Goal: Task Accomplishment & Management: Manage account settings

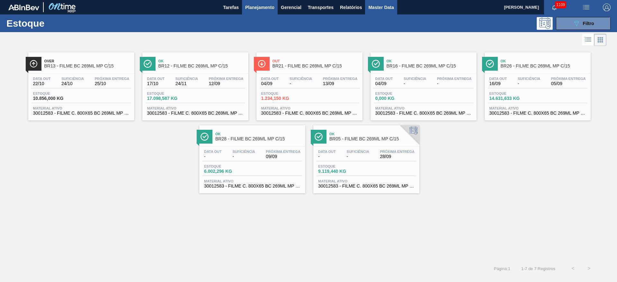
click at [378, 9] on span "Master Data" at bounding box center [380, 8] width 25 height 8
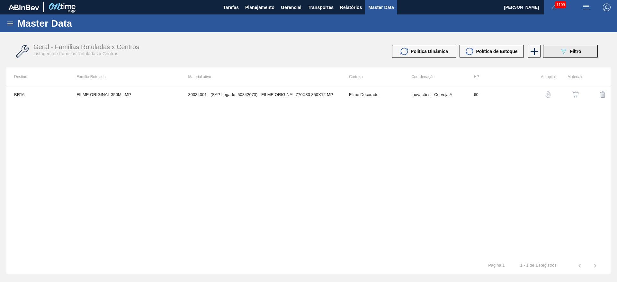
click at [563, 53] on icon "089F7B8B-B2A5-4AFE-B5C0-19BA573D28AC" at bounding box center [564, 52] width 8 height 8
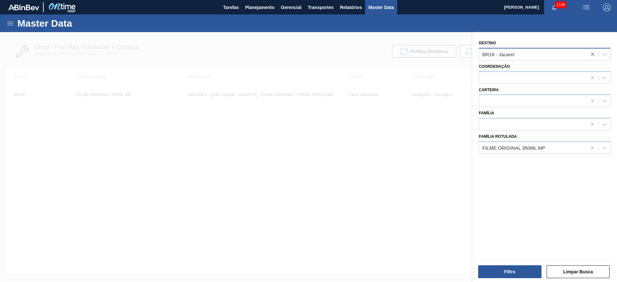
click at [593, 54] on icon at bounding box center [593, 54] width 6 height 6
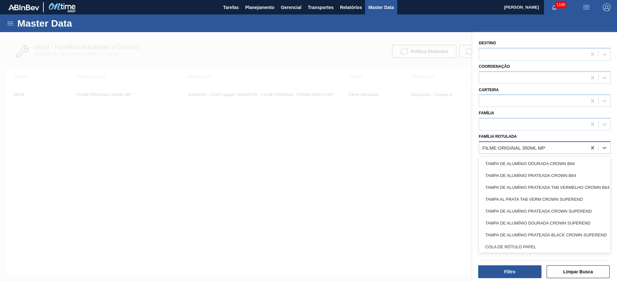
click at [503, 150] on div "FILME ORIGINAL 350ML MP" at bounding box center [514, 147] width 63 height 5
paste Rotulada "PREFORMA 15,65G H2OH"
type Rotulada "PREFORMA 15,65G H2OH"
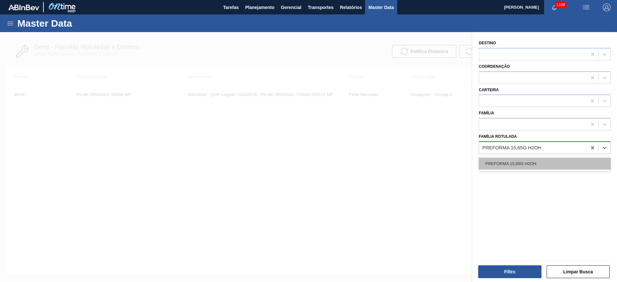
click at [504, 164] on div "PREFORMA 15,65G H2OH" at bounding box center [545, 164] width 132 height 12
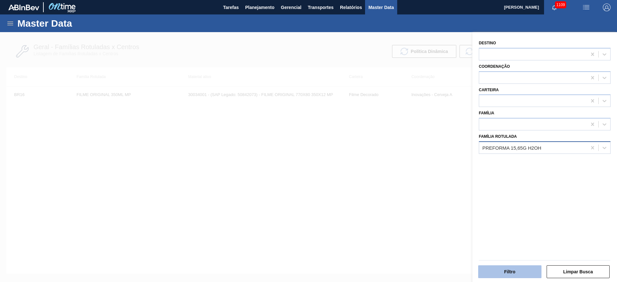
click at [509, 269] on button "Filtro" at bounding box center [509, 272] width 63 height 13
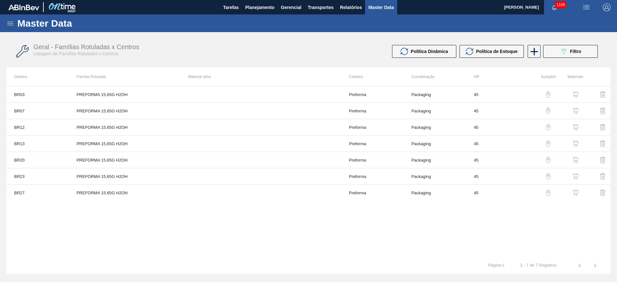
click at [576, 110] on img "button" at bounding box center [576, 111] width 6 height 6
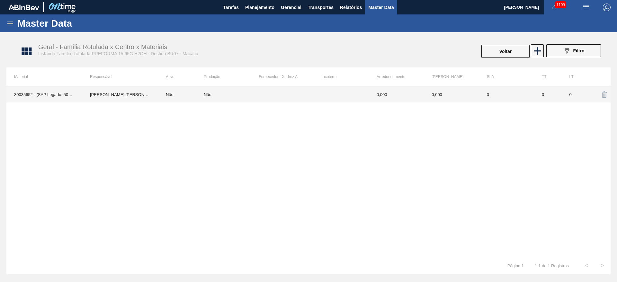
click at [160, 96] on td "Não" at bounding box center [181, 94] width 46 height 16
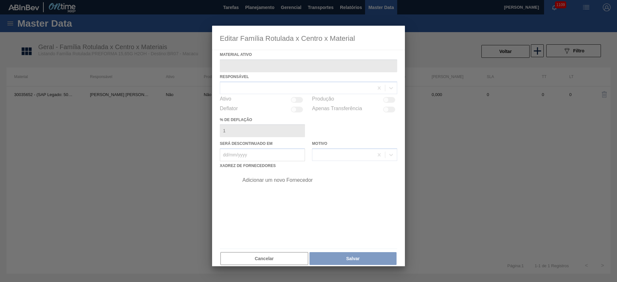
type ativo "30035652 - (SAP Legado: 50855370) - PREFORMA 15,65G H2OH RECICLADA"
type deflação "0"
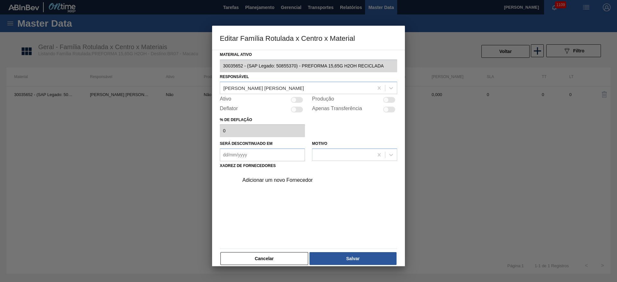
click at [295, 101] on div at bounding box center [293, 99] width 5 height 5
checkbox input "true"
click at [257, 182] on div "Adicionar um novo Fornecedor" at bounding box center [305, 180] width 126 height 6
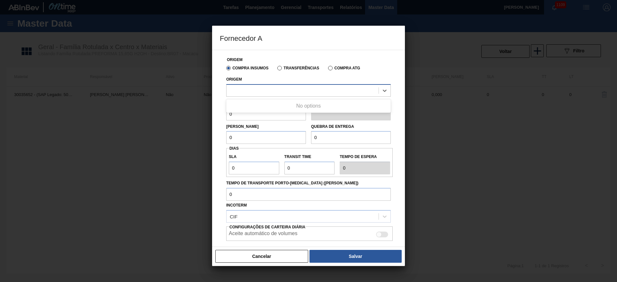
click at [238, 92] on div at bounding box center [303, 90] width 152 height 9
click at [279, 68] on label "Transferências" at bounding box center [298, 68] width 42 height 5
click at [277, 69] on input "Transferências" at bounding box center [277, 69] width 0 height 0
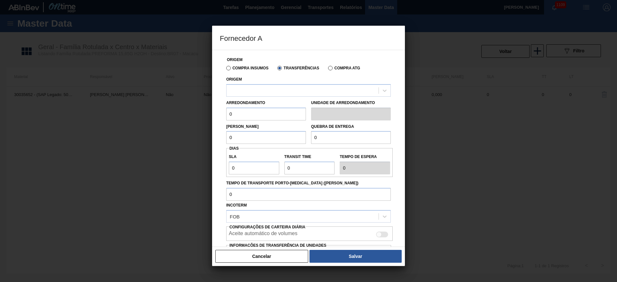
click at [228, 67] on label "Compra Insumos" at bounding box center [247, 68] width 42 height 5
click at [225, 69] on input "Compra Insumos" at bounding box center [225, 69] width 0 height 0
click at [239, 88] on div at bounding box center [303, 90] width 152 height 9
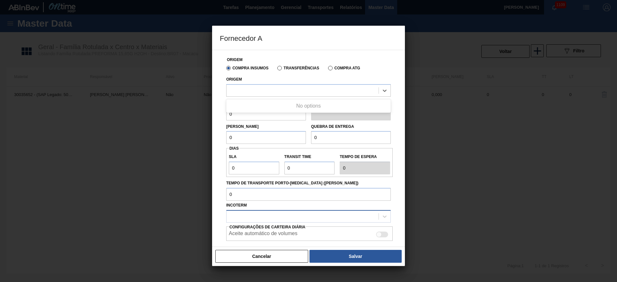
scroll to position [34, 0]
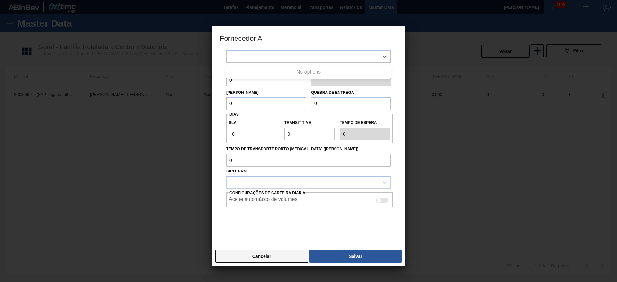
click at [267, 257] on button "Cancelar" at bounding box center [261, 256] width 93 height 13
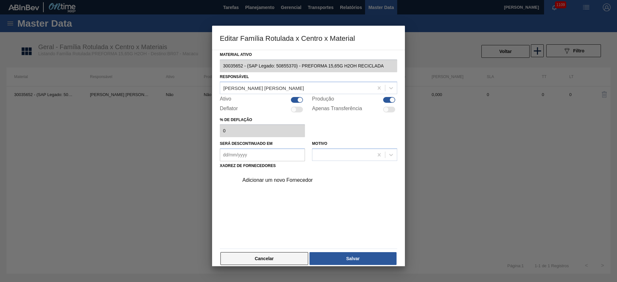
click at [279, 257] on button "Cancelar" at bounding box center [265, 258] width 88 height 13
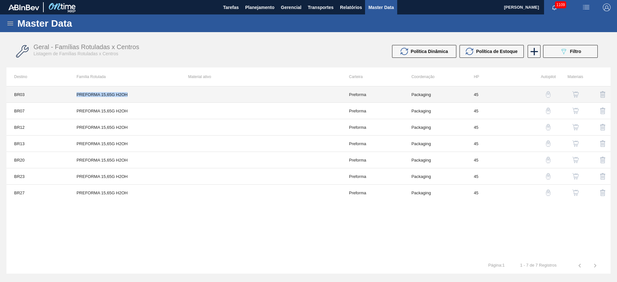
drag, startPoint x: 127, startPoint y: 95, endPoint x: 71, endPoint y: 95, distance: 56.0
click at [71, 95] on td "PREFORMA 15,65G H2OH" at bounding box center [125, 94] width 112 height 16
copy td "PREFORMA 15,65G H2OH"
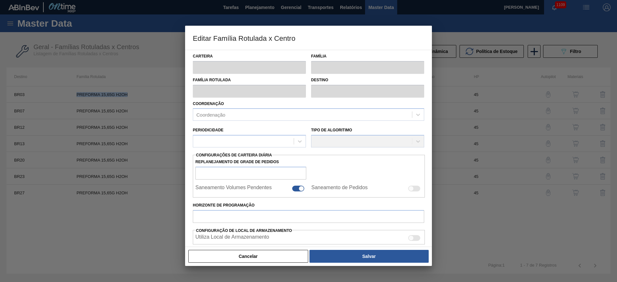
type input "Preforma"
type input "PREFORMA 15,65G H2OH"
type input "BR03 - Aquiraz"
type input "0"
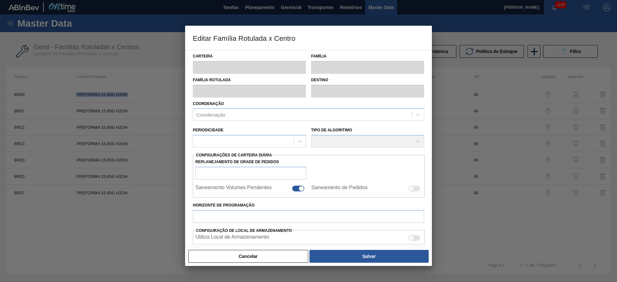
checkbox input "false"
type input "45"
type input "0"
type input "100"
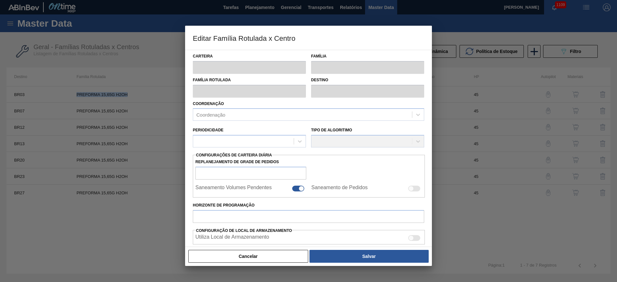
type input "0,000"
checkbox input "true"
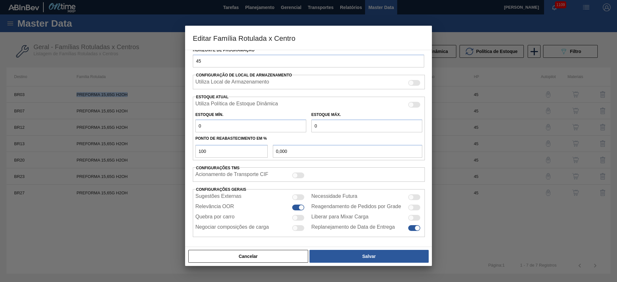
scroll to position [158, 0]
click at [297, 217] on div at bounding box center [298, 217] width 12 height 6
checkbox input "true"
click at [297, 196] on div at bounding box center [295, 196] width 5 height 5
checkbox input "true"
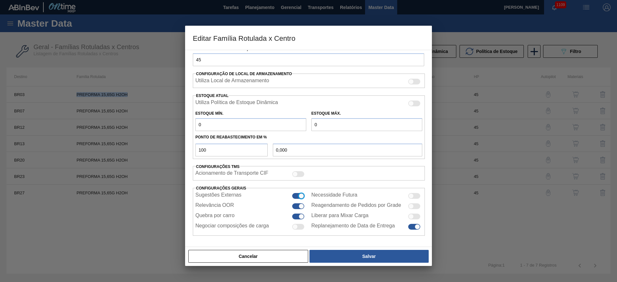
click at [411, 195] on div at bounding box center [411, 196] width 5 height 5
checkbox input "true"
click at [415, 227] on div at bounding box center [417, 226] width 5 height 5
checkbox input "false"
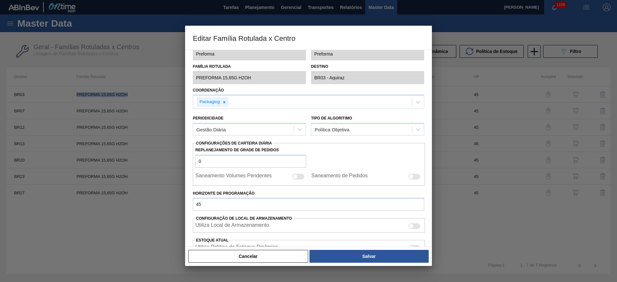
scroll to position [0, 0]
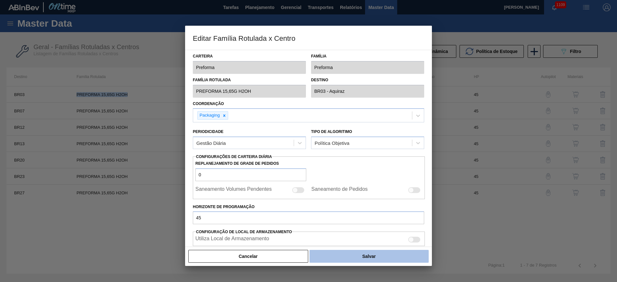
click at [358, 257] on button "Salvar" at bounding box center [369, 256] width 119 height 13
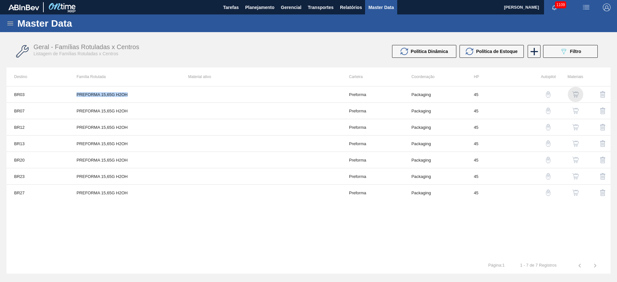
click at [573, 93] on img "button" at bounding box center [576, 94] width 6 height 6
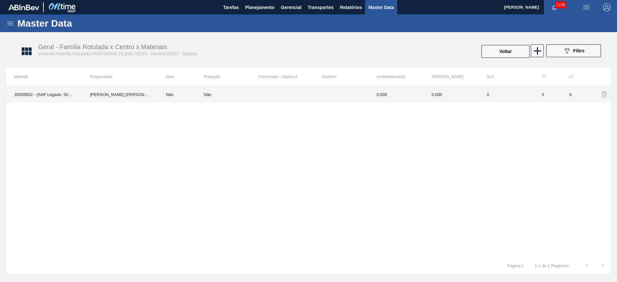
click at [210, 94] on div "Não" at bounding box center [208, 94] width 8 height 5
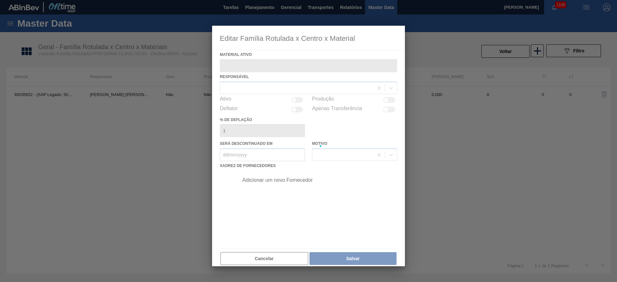
type ativo "30035652 - (SAP Legado: 50855370) - PREFORMA 15,65G H2OH RECICLADA"
type deflação "0"
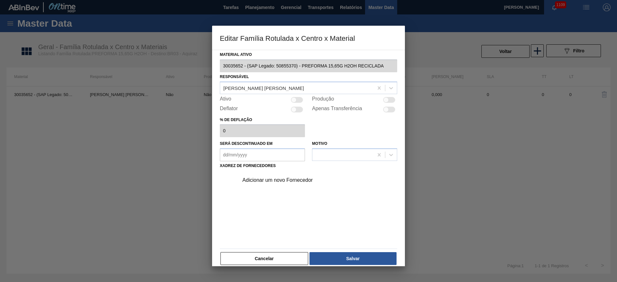
click at [297, 100] on div at bounding box center [297, 100] width 12 height 6
checkbox input "true"
click at [255, 187] on div "Adicionar um novo Fornecedor" at bounding box center [316, 180] width 162 height 16
click at [253, 180] on div "Adicionar um novo Fornecedor" at bounding box center [305, 180] width 126 height 6
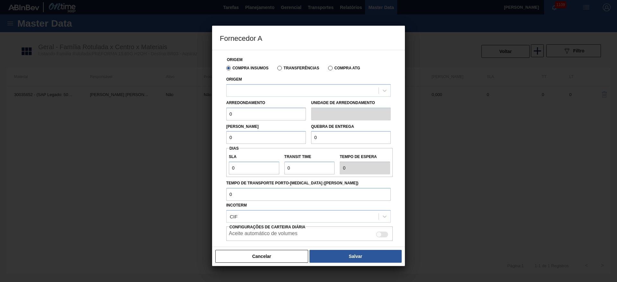
click at [249, 83] on div "Origem" at bounding box center [308, 86] width 165 height 22
click at [249, 87] on div at bounding box center [303, 90] width 152 height 9
click at [244, 105] on div "295129 - ENGEPACK - [PERSON_NAME] (BA)" at bounding box center [308, 107] width 165 height 12
drag, startPoint x: 241, startPoint y: 112, endPoint x: 204, endPoint y: 114, distance: 36.4
click at [204, 114] on div "Fornecedor A Origem Compra Insumos Transferências Compra ATG Origem 295129 - EN…" at bounding box center [308, 141] width 617 height 282
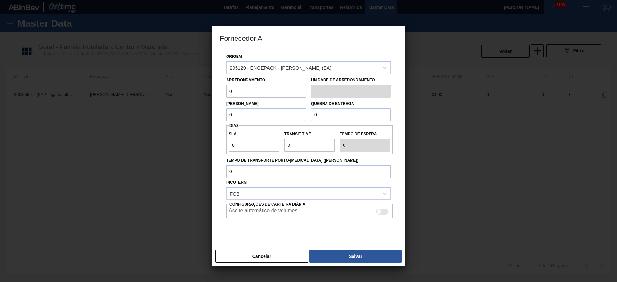
scroll to position [34, 0]
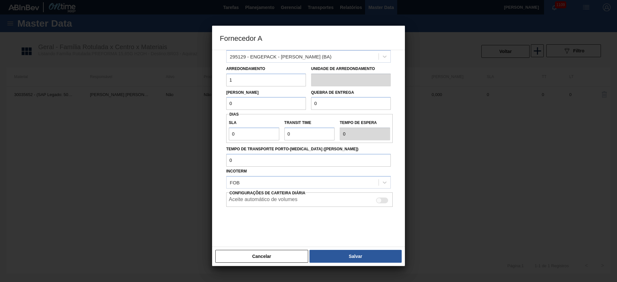
drag, startPoint x: 241, startPoint y: 84, endPoint x: 203, endPoint y: 82, distance: 38.6
click at [201, 81] on div "Fornecedor A Origem Compra Insumos Transferências Compra ATG Origem 295129 - EN…" at bounding box center [308, 141] width 617 height 282
type input "1"
drag, startPoint x: 239, startPoint y: 101, endPoint x: 197, endPoint y: 103, distance: 41.9
click at [197, 103] on div "Fornecedor A Origem Compra Insumos Transferências Compra ATG Origem 295129 - EN…" at bounding box center [308, 141] width 617 height 282
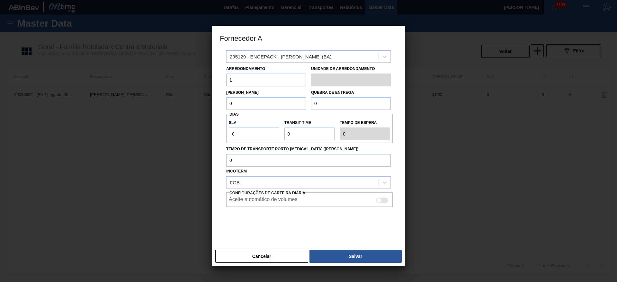
paste input "1"
type input "1"
drag, startPoint x: 331, startPoint y: 104, endPoint x: 266, endPoint y: 104, distance: 64.9
click at [266, 104] on div "Lote Mínimo 1 Quebra de entrega 0" at bounding box center [309, 98] width 170 height 24
paste input "1"
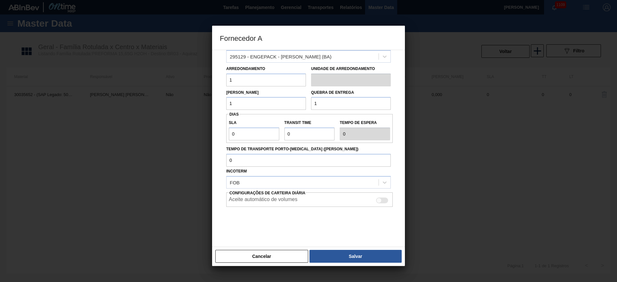
type input "1"
drag, startPoint x: 238, startPoint y: 77, endPoint x: 202, endPoint y: 77, distance: 36.3
click at [202, 77] on div "Fornecedor A Origem Compra Insumos Transferências Compra ATG Origem 295129 - EN…" at bounding box center [308, 141] width 617 height 282
type input "42,24"
drag, startPoint x: 241, startPoint y: 101, endPoint x: 186, endPoint y: 103, distance: 56.0
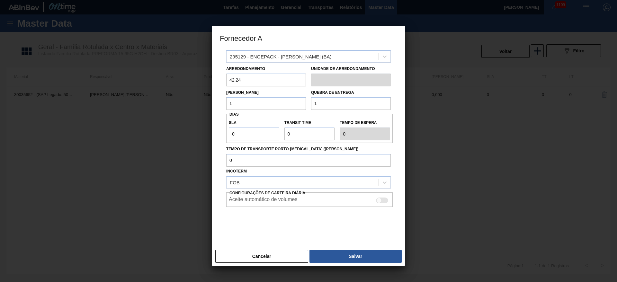
click at [192, 103] on div "Fornecedor A Origem Compra Insumos Transferências Compra ATG Origem 295129 - EN…" at bounding box center [308, 141] width 617 height 282
type input "1.098,24"
drag, startPoint x: 206, startPoint y: 106, endPoint x: 179, endPoint y: 107, distance: 27.0
click at [179, 107] on div "Fornecedor A Origem Compra Insumos Transferências Compra ATG Origem 295129 - EN…" at bounding box center [308, 141] width 617 height 282
drag, startPoint x: 338, startPoint y: 103, endPoint x: 282, endPoint y: 106, distance: 55.7
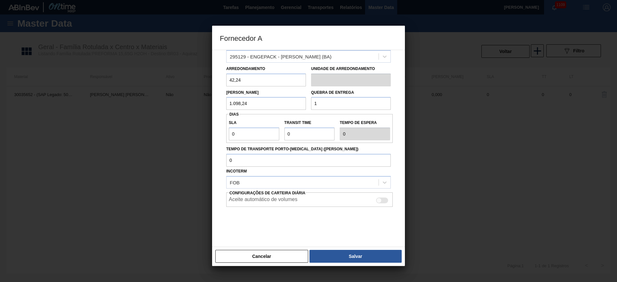
click at [283, 106] on div "Lote Mínimo 1.098,24 Quebra de entrega 1" at bounding box center [309, 98] width 170 height 24
paste input ".098,24"
type input "1.098,24"
drag, startPoint x: 204, startPoint y: 132, endPoint x: 194, endPoint y: 133, distance: 9.8
click at [202, 131] on div "Fornecedor A Origem Compra Insumos Transferências Compra ATG Origem 295129 - EN…" at bounding box center [308, 141] width 617 height 282
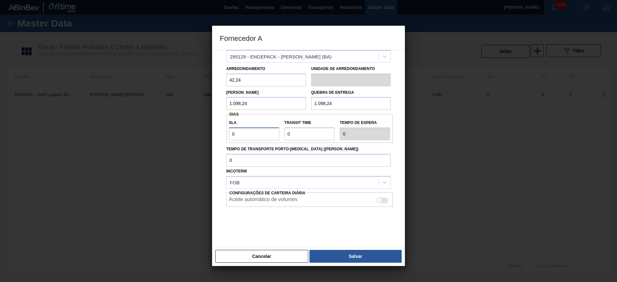
type input "3"
type input "6"
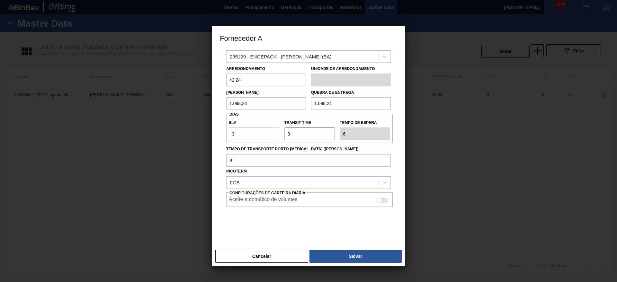
type input "3"
drag, startPoint x: 379, startPoint y: 200, endPoint x: 357, endPoint y: 210, distance: 24.6
click at [379, 200] on div at bounding box center [378, 200] width 5 height 5
checkbox input "true"
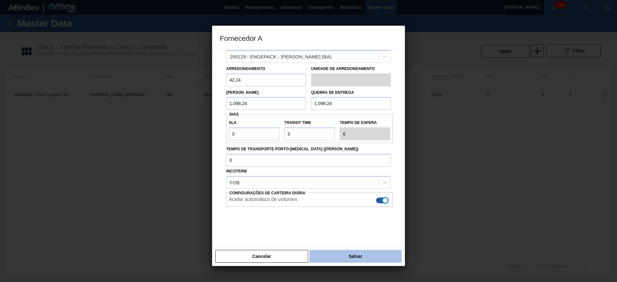
click at [328, 255] on button "Salvar" at bounding box center [356, 256] width 92 height 13
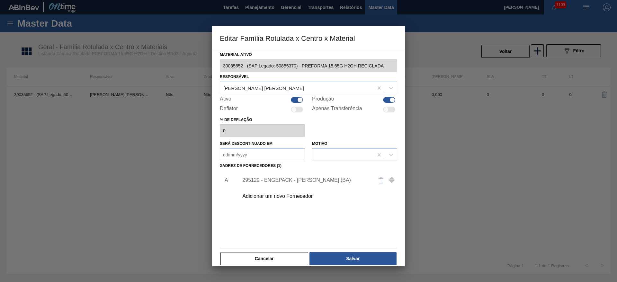
click at [287, 181] on div "295129 - ENGEPACK - [PERSON_NAME] (BA)" at bounding box center [305, 180] width 126 height 6
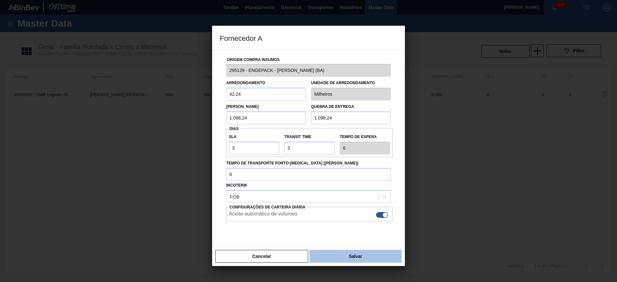
click at [354, 260] on button "Salvar" at bounding box center [356, 256] width 92 height 13
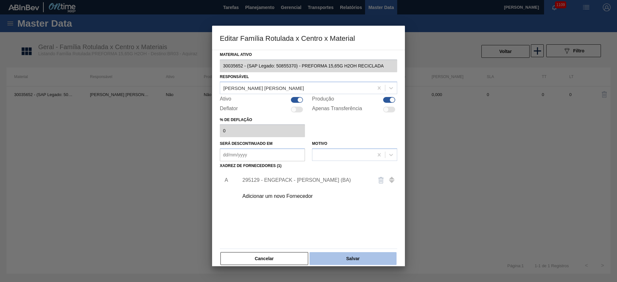
click at [356, 253] on button "Salvar" at bounding box center [353, 258] width 87 height 13
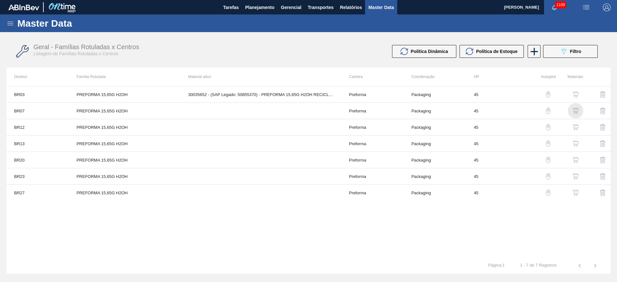
click at [574, 110] on img "button" at bounding box center [576, 111] width 6 height 6
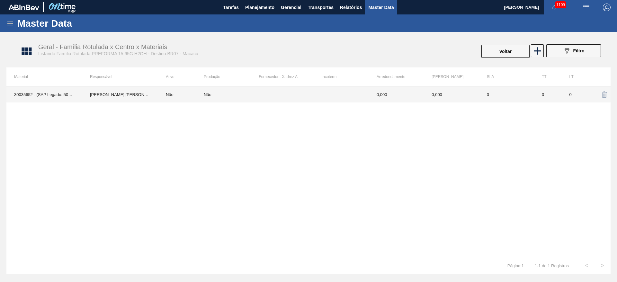
click at [202, 98] on td "Não" at bounding box center [181, 94] width 46 height 16
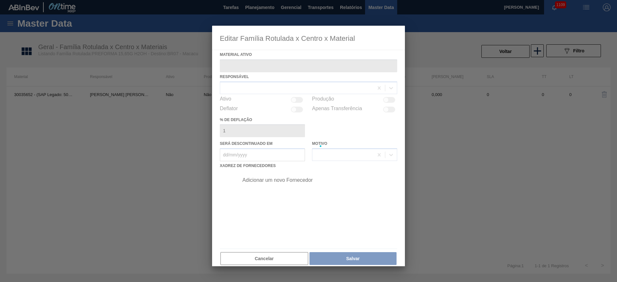
type ativo "30035652 - (SAP Legado: 50855370) - PREFORMA 15,65G H2OH RECICLADA"
type deflação "0"
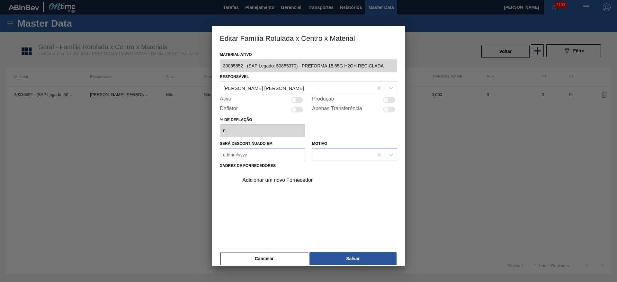
click at [295, 98] on div at bounding box center [293, 99] width 5 height 5
checkbox input "true"
click at [261, 180] on div "Adicionar um novo Fornecedor" at bounding box center [305, 180] width 126 height 6
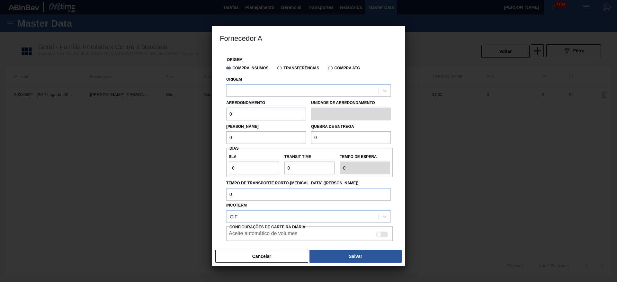
click at [245, 83] on div "Origem" at bounding box center [308, 86] width 165 height 22
click at [246, 89] on div at bounding box center [303, 90] width 152 height 9
click at [256, 259] on button "Cancelar" at bounding box center [261, 256] width 93 height 13
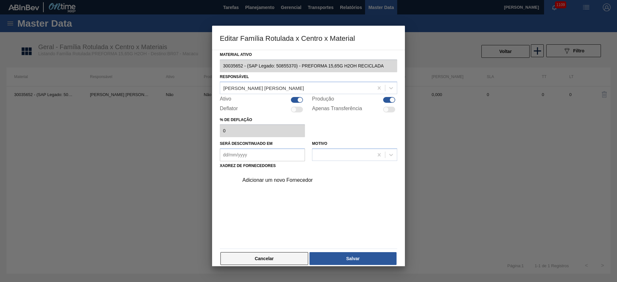
click at [266, 262] on button "Cancelar" at bounding box center [265, 258] width 88 height 13
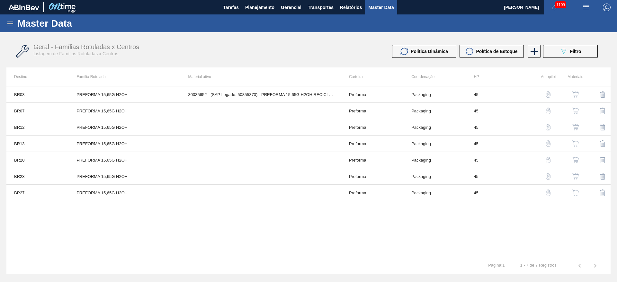
click at [574, 128] on img "button" at bounding box center [576, 127] width 6 height 6
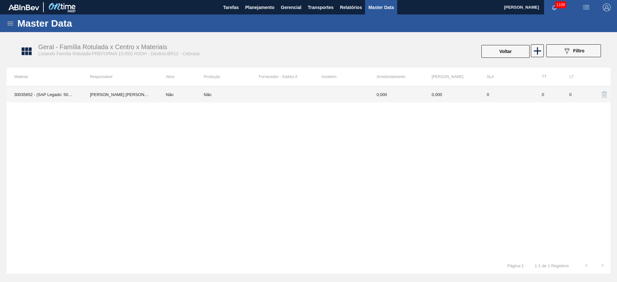
click at [183, 96] on td "Não" at bounding box center [181, 94] width 46 height 16
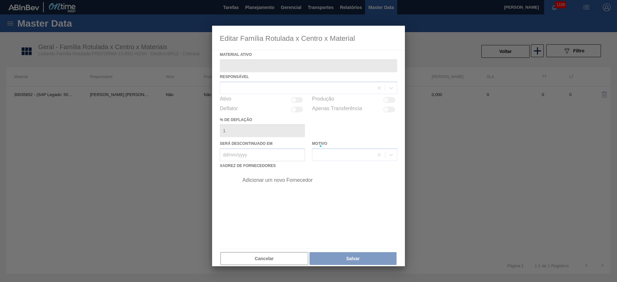
type ativo "30035652 - (SAP Legado: 50855370) - PREFORMA 15,65G H2OH RECICLADA"
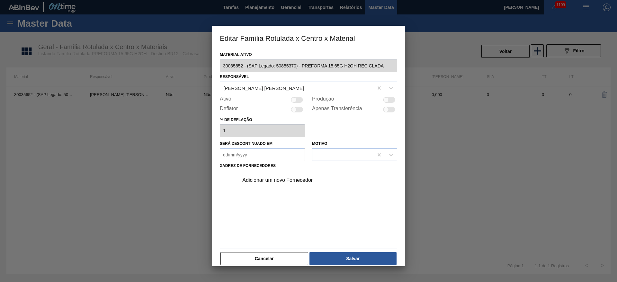
click at [296, 100] on div at bounding box center [293, 99] width 5 height 5
checkbox input "true"
click at [261, 179] on div "Adicionar um novo Fornecedor" at bounding box center [305, 180] width 126 height 6
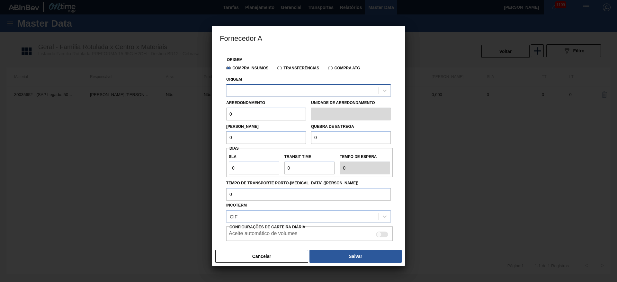
click at [246, 87] on div at bounding box center [303, 90] width 152 height 9
click at [275, 259] on button "Cancelar" at bounding box center [261, 256] width 93 height 13
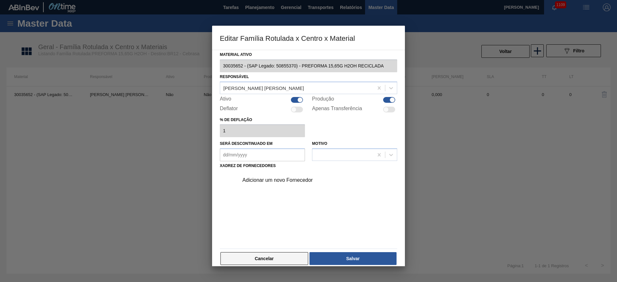
click at [277, 258] on button "Cancelar" at bounding box center [265, 258] width 88 height 13
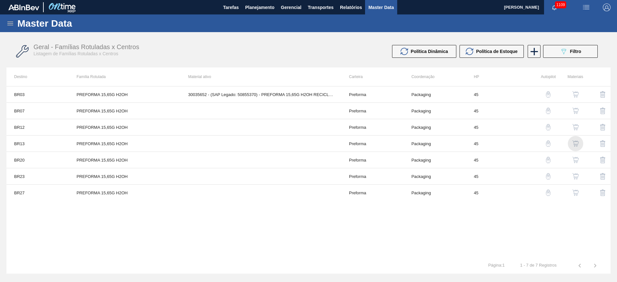
click at [577, 142] on img "button" at bounding box center [576, 144] width 6 height 6
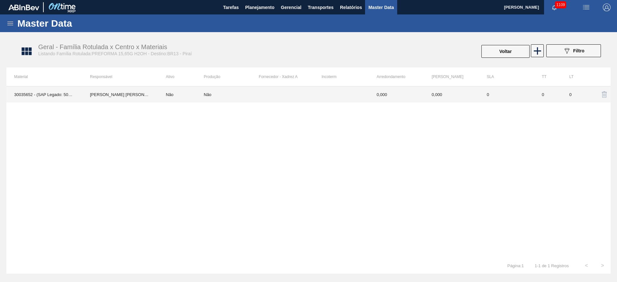
click at [192, 97] on td "Não" at bounding box center [181, 94] width 46 height 16
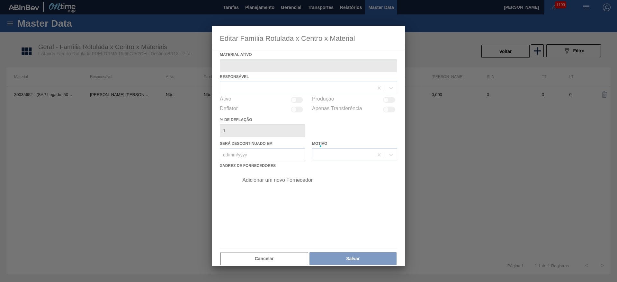
type ativo "30035652 - (SAP Legado: 50855370) - PREFORMA 15,65G H2OH RECICLADA"
type deflação "0"
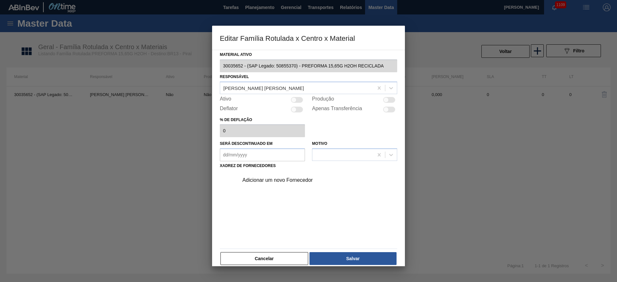
click at [296, 98] on div at bounding box center [297, 100] width 12 height 6
checkbox input "true"
click at [254, 181] on div "Adicionar um novo Fornecedor" at bounding box center [305, 180] width 126 height 6
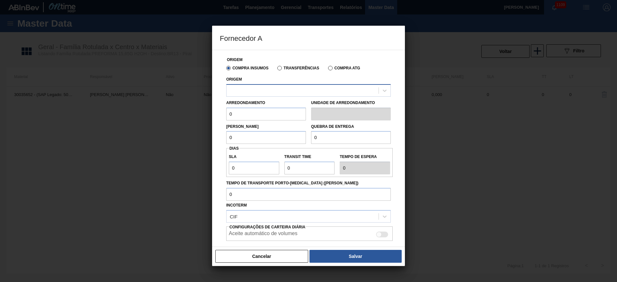
click at [245, 86] on div at bounding box center [303, 90] width 152 height 9
click at [265, 256] on button "Cancelar" at bounding box center [261, 256] width 93 height 13
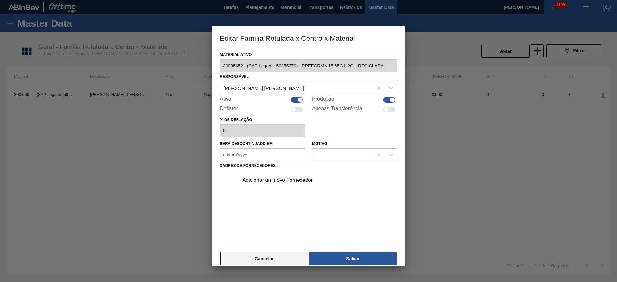
click at [277, 259] on button "Cancelar" at bounding box center [265, 258] width 88 height 13
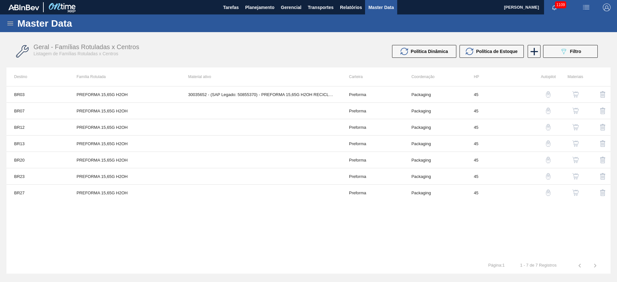
click at [576, 162] on img "button" at bounding box center [576, 160] width 6 height 6
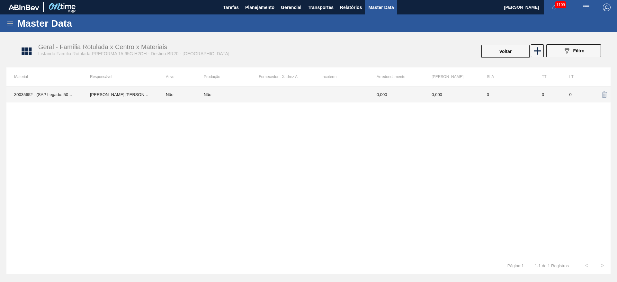
click at [183, 94] on td "Não" at bounding box center [181, 94] width 46 height 16
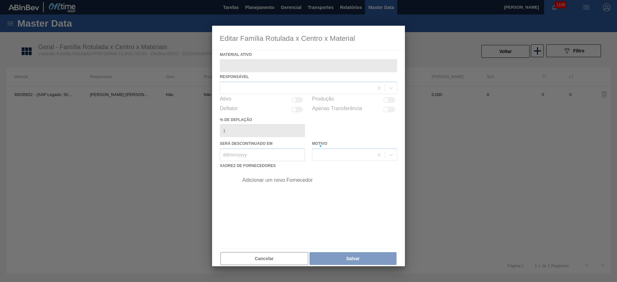
type ativo "30035652 - (SAP Legado: 50855370) - PREFORMA 15,65G H2OH RECICLADA"
type deflação "0"
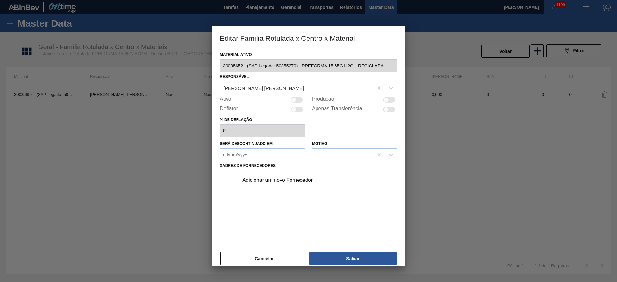
drag, startPoint x: 297, startPoint y: 98, endPoint x: 286, endPoint y: 117, distance: 22.1
click at [296, 97] on div at bounding box center [297, 100] width 12 height 6
checkbox input "true"
click at [265, 182] on div "Adicionar um novo Fornecedor" at bounding box center [305, 180] width 126 height 6
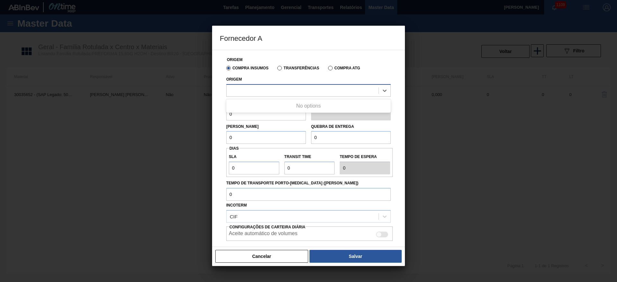
click at [243, 86] on div at bounding box center [303, 90] width 152 height 9
click at [255, 256] on button "Cancelar" at bounding box center [261, 256] width 93 height 13
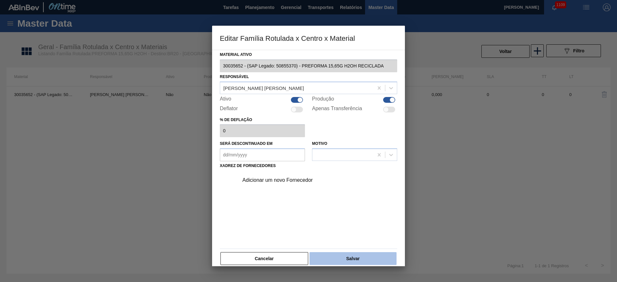
click at [344, 257] on button "Salvar" at bounding box center [353, 258] width 87 height 13
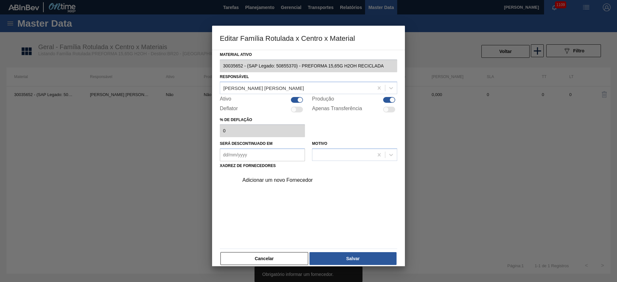
click at [249, 255] on button "Cancelar" at bounding box center [265, 258] width 88 height 13
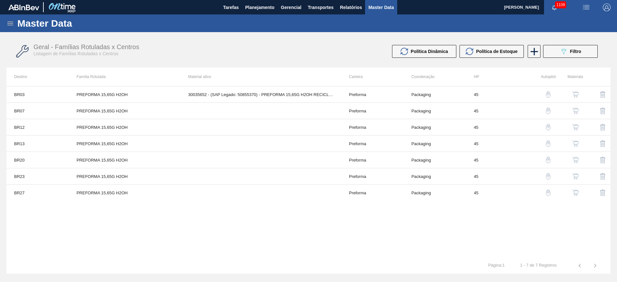
click at [576, 176] on img "button" at bounding box center [576, 176] width 6 height 6
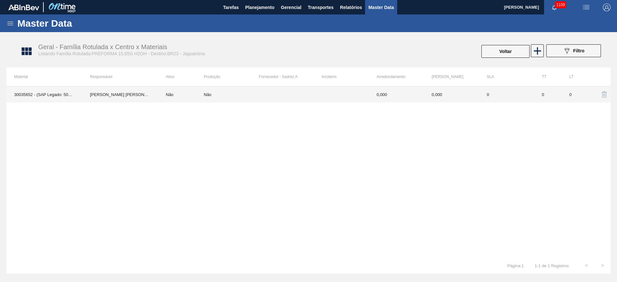
click at [180, 91] on td "Não" at bounding box center [181, 94] width 46 height 16
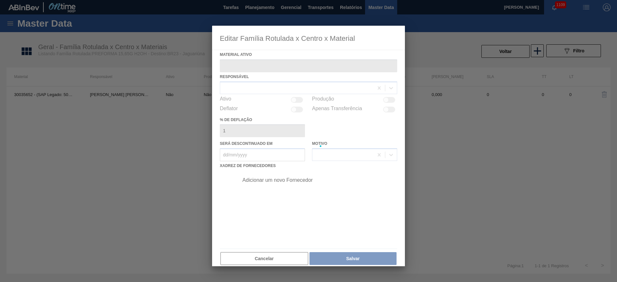
type ativo "30035652 - (SAP Legado: 50855370) - PREFORMA 15,65G H2OH RECICLADA"
type deflação "0"
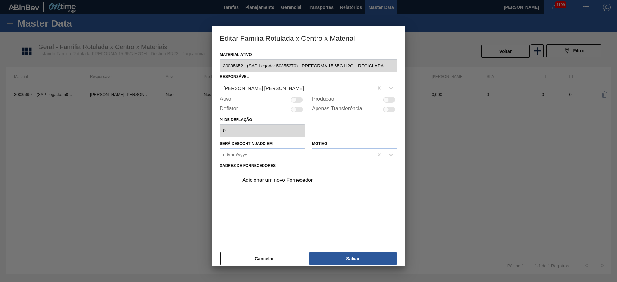
click at [292, 100] on div at bounding box center [293, 99] width 5 height 5
checkbox input "true"
click at [250, 180] on div "Adicionar um novo Fornecedor" at bounding box center [305, 180] width 126 height 6
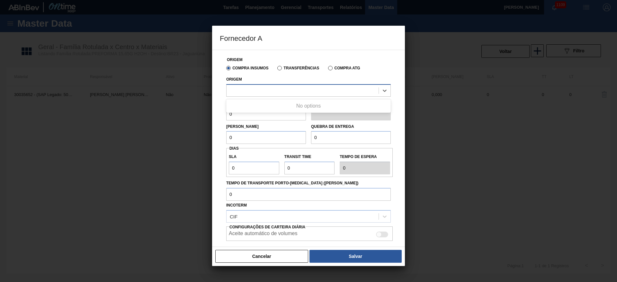
click at [246, 88] on div at bounding box center [303, 90] width 152 height 9
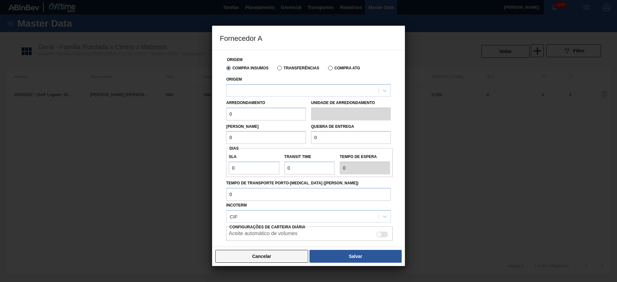
click at [261, 254] on button "Cancelar" at bounding box center [261, 256] width 93 height 13
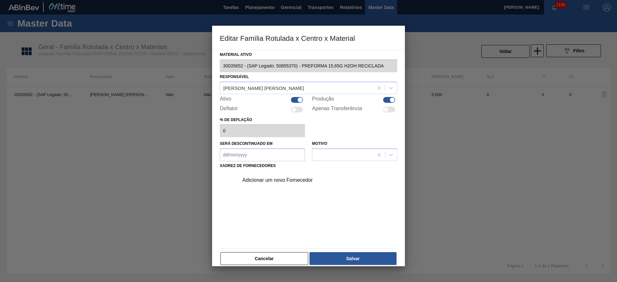
click at [276, 182] on div "Adicionar um novo Fornecedor" at bounding box center [316, 180] width 162 height 16
click at [275, 182] on div "Adicionar um novo Fornecedor" at bounding box center [305, 180] width 126 height 6
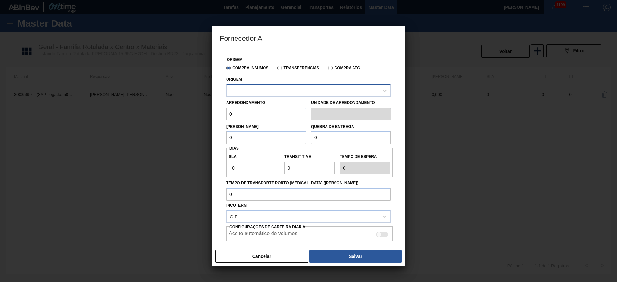
drag, startPoint x: 247, startPoint y: 96, endPoint x: 249, endPoint y: 89, distance: 7.3
click at [248, 91] on div at bounding box center [308, 90] width 165 height 13
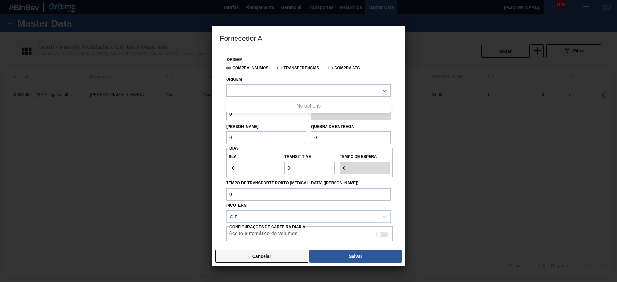
click at [264, 257] on button "Cancelar" at bounding box center [261, 256] width 93 height 13
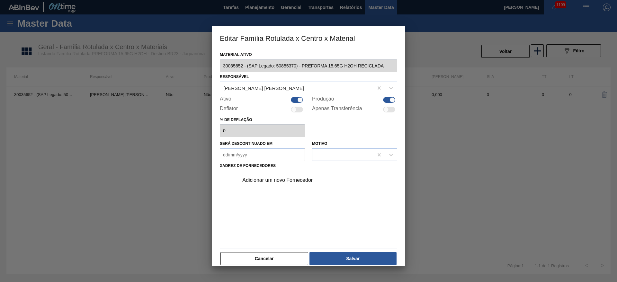
click at [264, 257] on button "Cancelar" at bounding box center [265, 258] width 88 height 13
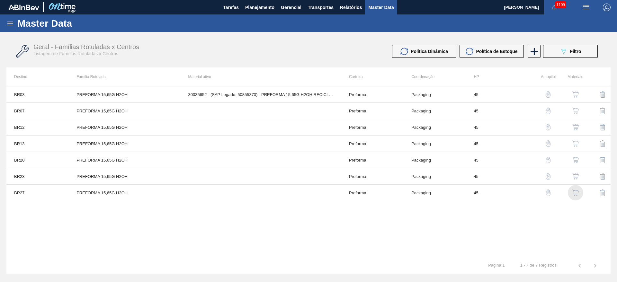
click at [575, 195] on img "button" at bounding box center [576, 193] width 6 height 6
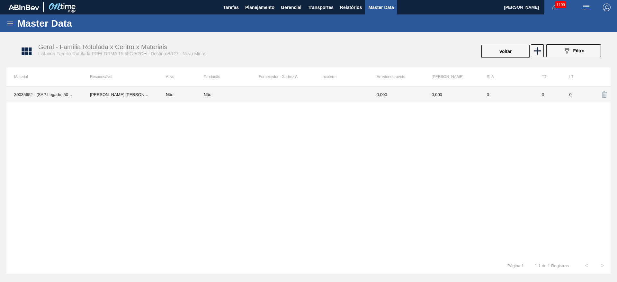
click at [208, 100] on td "Não" at bounding box center [231, 94] width 55 height 16
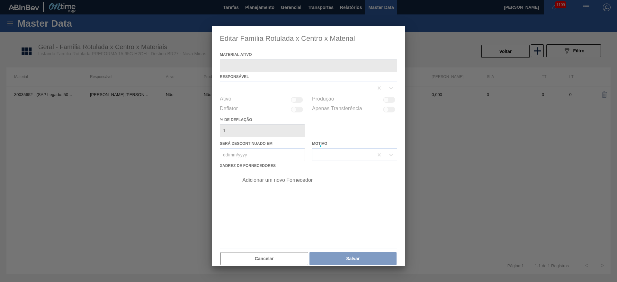
type ativo "30035652 - (SAP Legado: 50855370) - PREFORMA 15,65G H2OH RECICLADA"
type deflação "0"
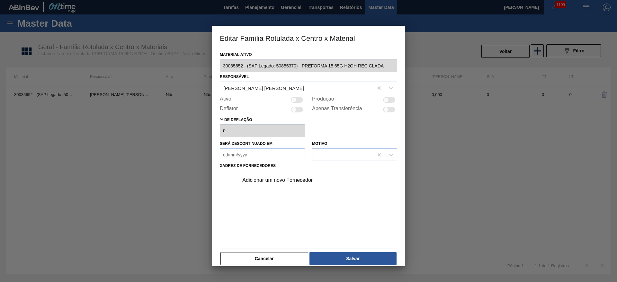
click at [294, 101] on div at bounding box center [293, 99] width 5 height 5
checkbox input "true"
click at [258, 184] on div "Adicionar um novo Fornecedor" at bounding box center [316, 180] width 162 height 16
click at [255, 180] on div "Adicionar um novo Fornecedor" at bounding box center [305, 180] width 126 height 6
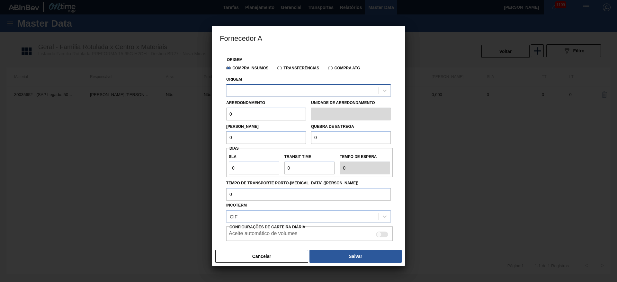
click at [243, 90] on div at bounding box center [303, 90] width 152 height 9
click at [264, 257] on button "Cancelar" at bounding box center [261, 256] width 93 height 13
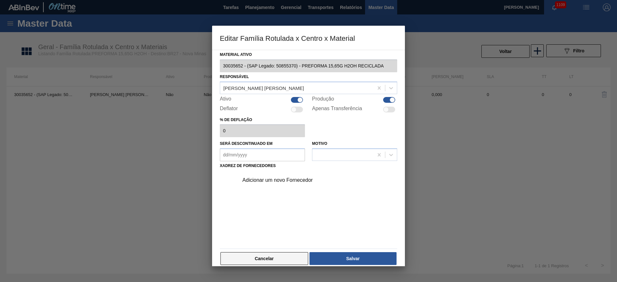
click at [265, 257] on button "Cancelar" at bounding box center [265, 258] width 88 height 13
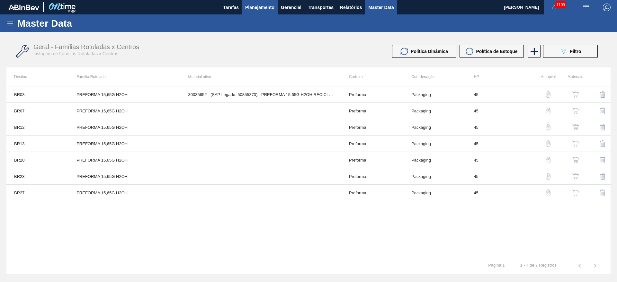
click at [257, 11] on button "Planejamento" at bounding box center [260, 7] width 36 height 14
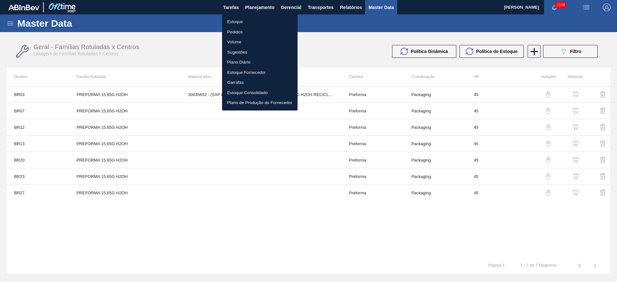
click at [246, 234] on div at bounding box center [308, 141] width 617 height 282
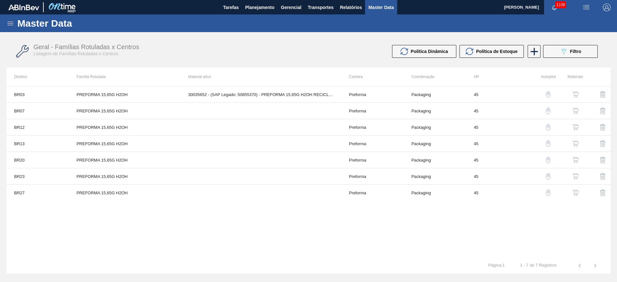
drag, startPoint x: 262, startPoint y: 5, endPoint x: 243, endPoint y: 17, distance: 22.0
click at [261, 5] on span "Planejamento" at bounding box center [259, 8] width 29 height 8
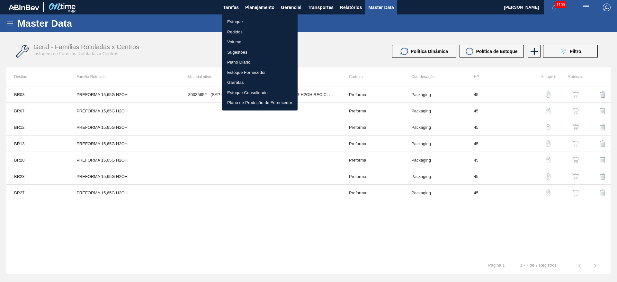
click at [232, 24] on li "Estoque" at bounding box center [260, 22] width 76 height 10
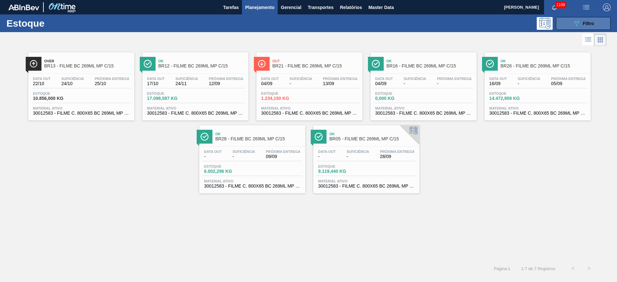
click at [586, 28] on button "089F7B8B-B2A5-4AFE-B5C0-19BA573D28AC Filtro" at bounding box center [583, 23] width 55 height 13
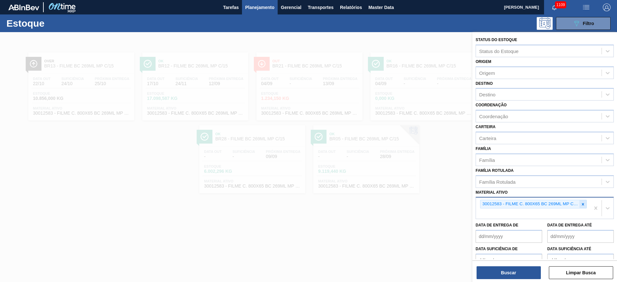
click at [585, 206] on div at bounding box center [583, 204] width 7 height 8
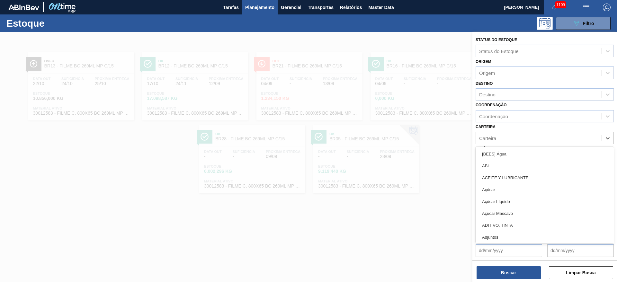
click at [492, 136] on div "Carteira" at bounding box center [487, 137] width 17 height 5
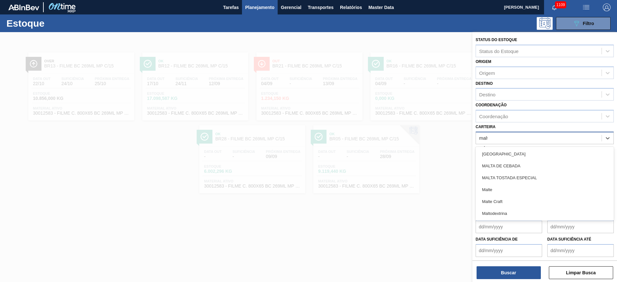
type input "malte"
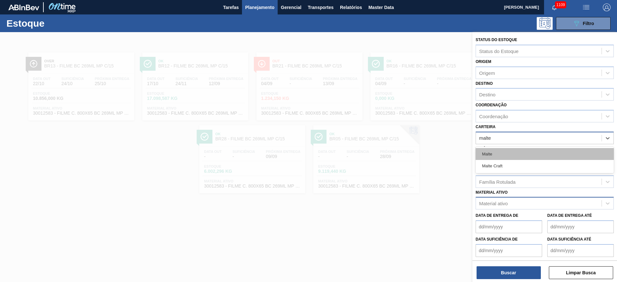
click at [492, 152] on div "Malte" at bounding box center [545, 154] width 138 height 12
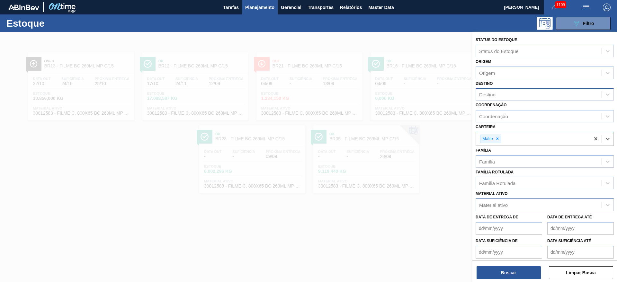
click at [492, 93] on div "Destino" at bounding box center [487, 94] width 16 height 5
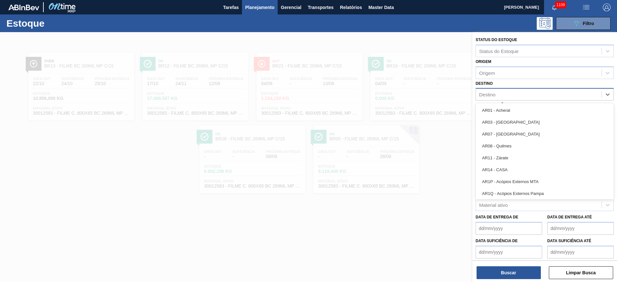
type input "21"
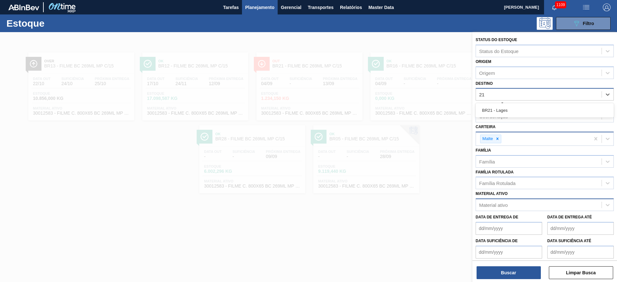
click at [499, 112] on div "BR21 - Lages" at bounding box center [545, 110] width 138 height 12
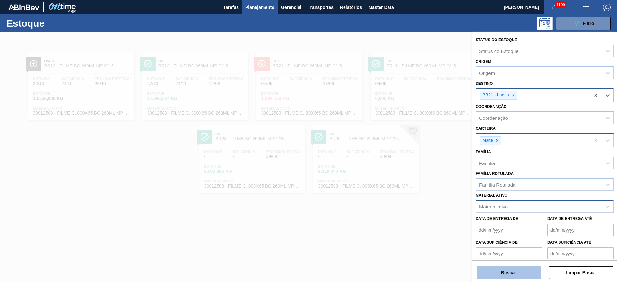
click at [500, 270] on button "Buscar" at bounding box center [509, 273] width 64 height 13
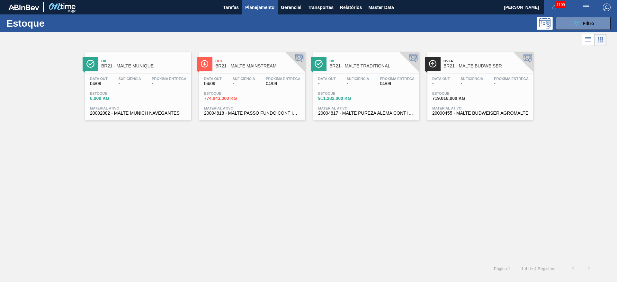
click at [227, 86] on div "Data out 04/09 Suficiência - Próxima Entrega 04/09" at bounding box center [253, 83] width 100 height 12
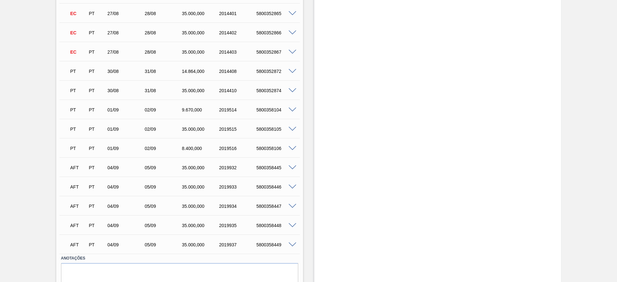
scroll to position [415, 0]
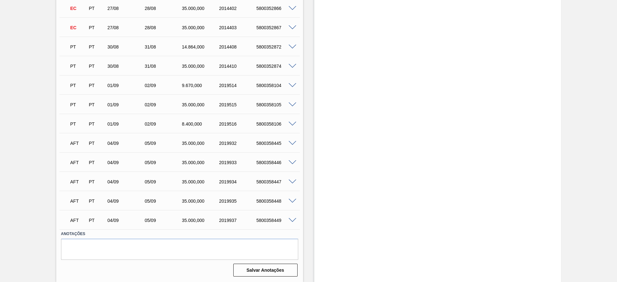
click at [291, 142] on span at bounding box center [293, 143] width 8 height 5
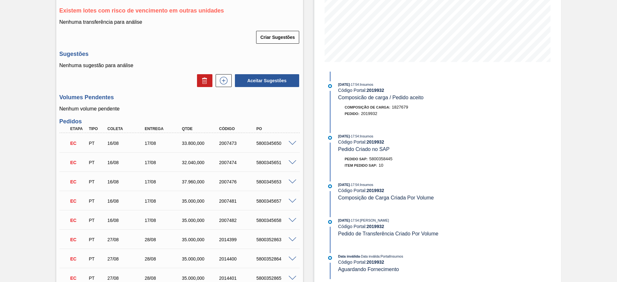
scroll to position [0, 0]
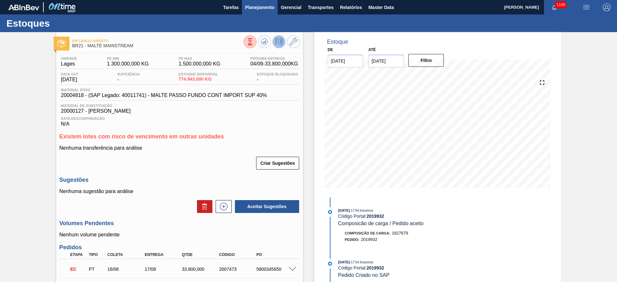
click at [262, 6] on span "Planejamento" at bounding box center [259, 8] width 29 height 8
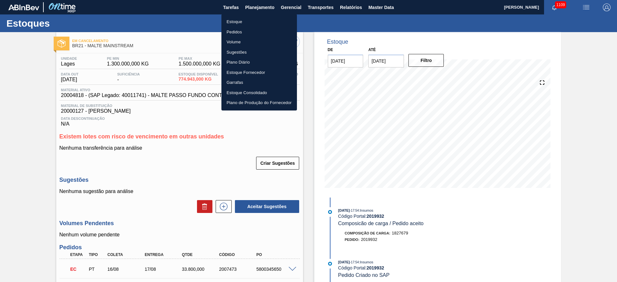
click at [231, 20] on li "Estoque" at bounding box center [260, 22] width 76 height 10
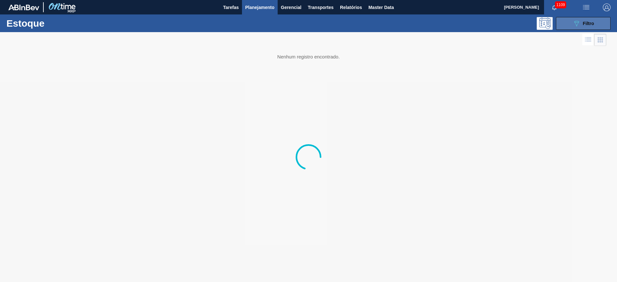
click at [583, 21] on div "089F7B8B-B2A5-4AFE-B5C0-19BA573D28AC Filtro" at bounding box center [584, 24] width 22 height 8
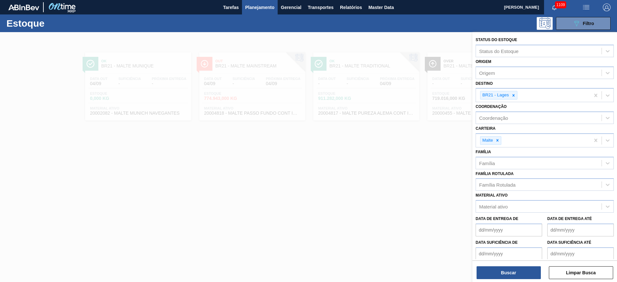
click at [260, 5] on span "Planejamento" at bounding box center [259, 8] width 29 height 8
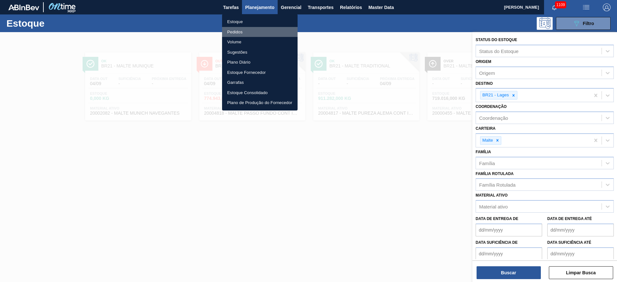
click at [235, 30] on li "Pedidos" at bounding box center [260, 32] width 76 height 10
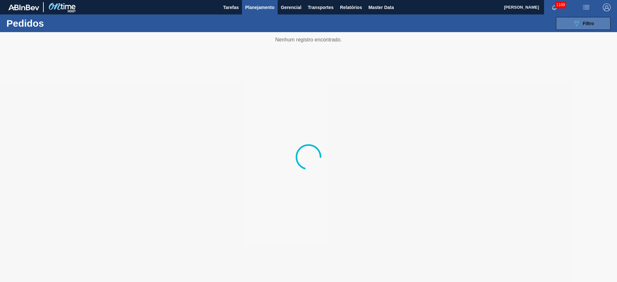
click at [596, 23] on button "089F7B8B-B2A5-4AFE-B5C0-19BA573D28AC Filtro" at bounding box center [583, 23] width 55 height 13
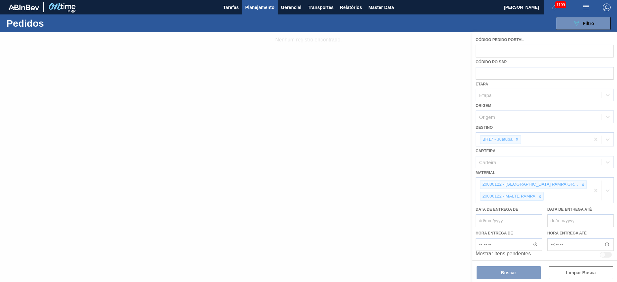
click at [559, 187] on div at bounding box center [308, 157] width 617 height 250
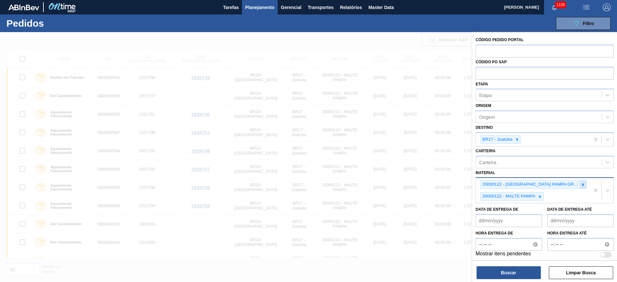
click at [581, 185] on icon at bounding box center [583, 185] width 5 height 5
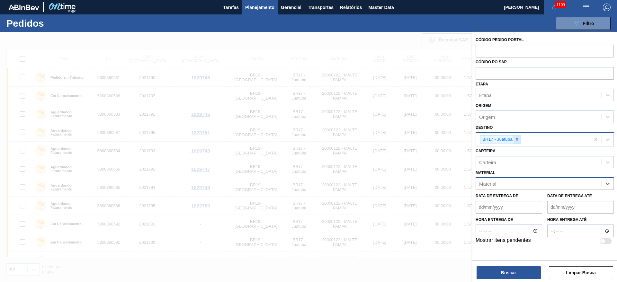
click at [520, 139] on div at bounding box center [517, 140] width 7 height 8
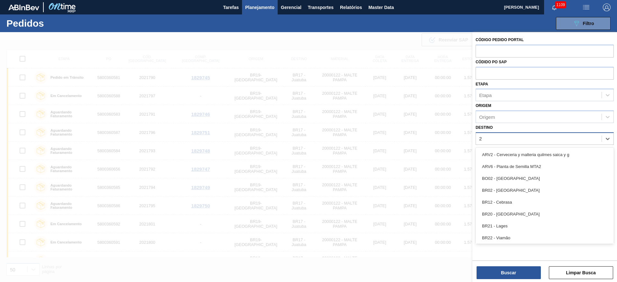
type input "21"
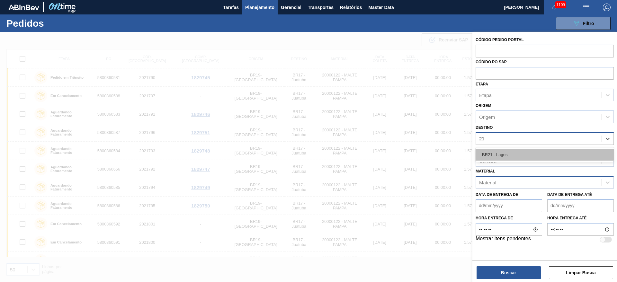
click at [488, 150] on div "BR21 - Lages" at bounding box center [545, 155] width 138 height 12
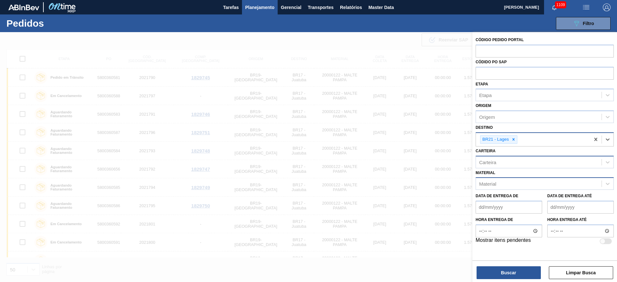
click at [492, 164] on div "Carteira" at bounding box center [487, 161] width 17 height 5
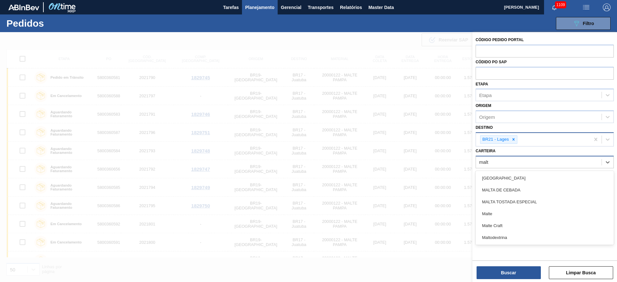
type input "malte"
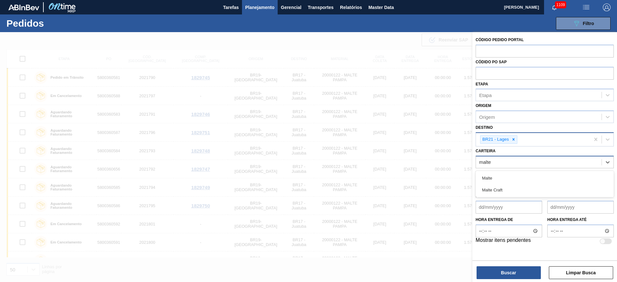
drag, startPoint x: 490, startPoint y: 179, endPoint x: 486, endPoint y: 192, distance: 13.3
click at [490, 179] on div "Malte" at bounding box center [545, 178] width 138 height 12
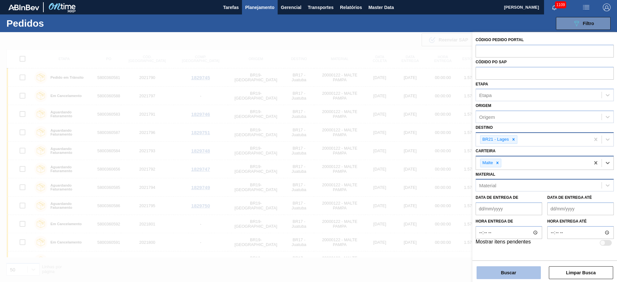
click at [497, 274] on button "Buscar" at bounding box center [509, 273] width 64 height 13
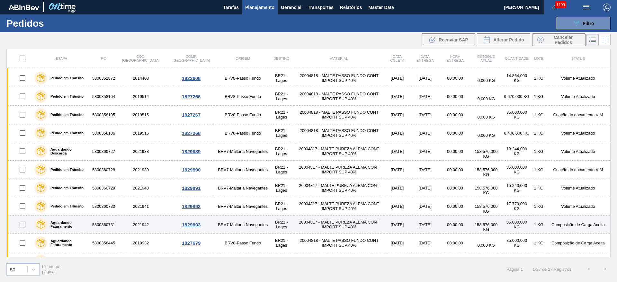
scroll to position [306, 0]
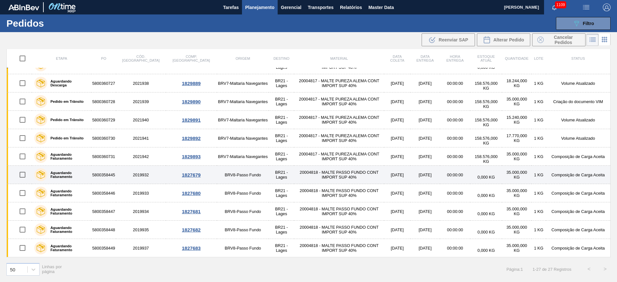
click at [21, 176] on input "checkbox" at bounding box center [23, 175] width 14 height 14
checkbox input "true"
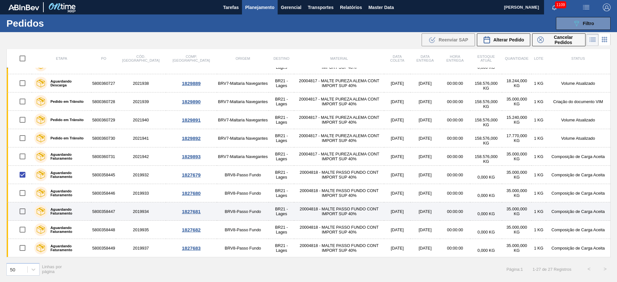
drag, startPoint x: 21, startPoint y: 193, endPoint x: 21, endPoint y: 209, distance: 16.1
click at [22, 193] on input "checkbox" at bounding box center [23, 193] width 14 height 14
checkbox input "true"
click at [22, 214] on input "checkbox" at bounding box center [23, 212] width 14 height 14
checkbox input "true"
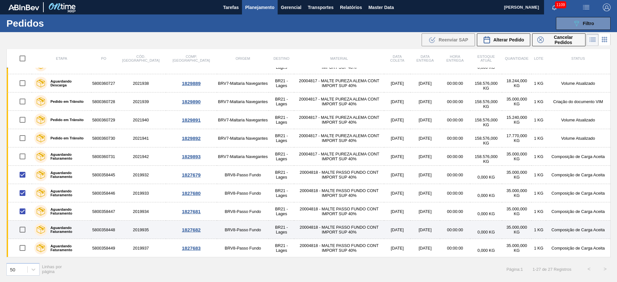
click at [22, 231] on input "checkbox" at bounding box center [23, 230] width 14 height 14
checkbox input "true"
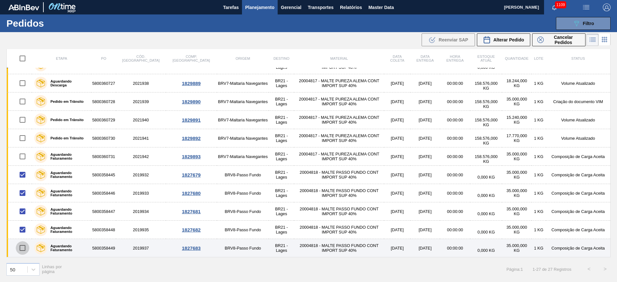
click at [23, 247] on input "checkbox" at bounding box center [23, 248] width 14 height 14
checkbox input "true"
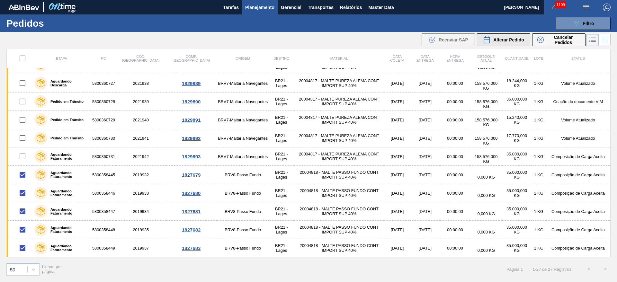
click at [500, 42] on span "Alterar Pedido" at bounding box center [509, 39] width 31 height 5
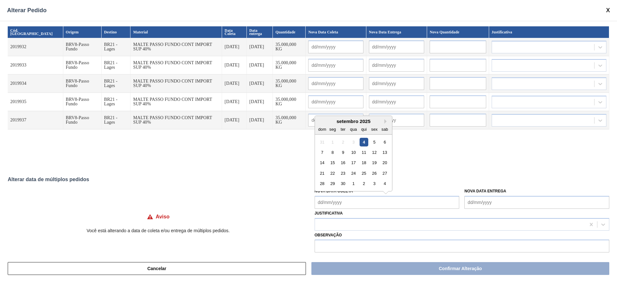
click at [320, 201] on Coleta "Nova Data Coleta" at bounding box center [387, 202] width 145 height 13
click at [345, 122] on div "setembro 2025" at bounding box center [353, 121] width 77 height 5
click at [374, 141] on div "5" at bounding box center [374, 142] width 9 height 9
type Coleta "[DATE]"
type input "[DATE]"
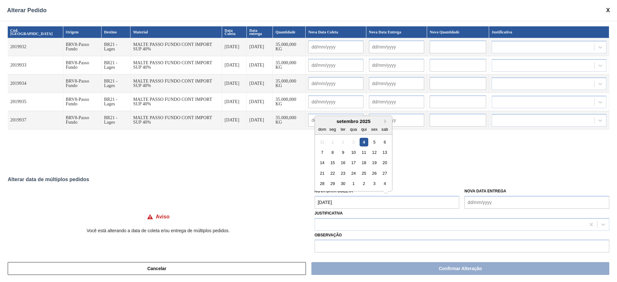
type input "[DATE]"
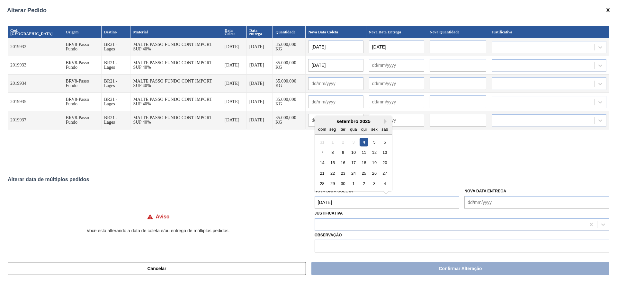
type input "[DATE]"
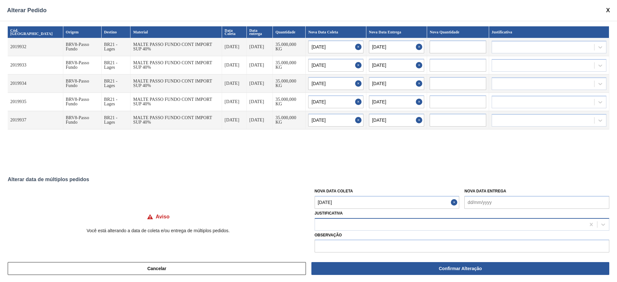
click at [338, 222] on div at bounding box center [450, 224] width 271 height 9
type input "ou"
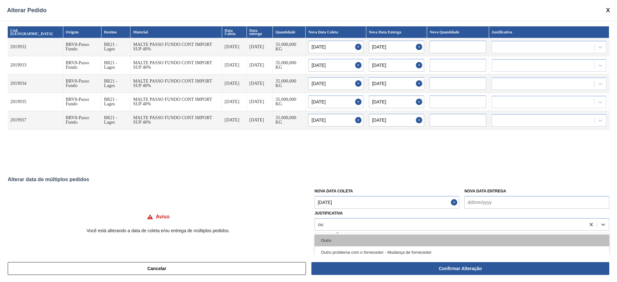
click at [352, 237] on div "Outro" at bounding box center [462, 241] width 295 height 12
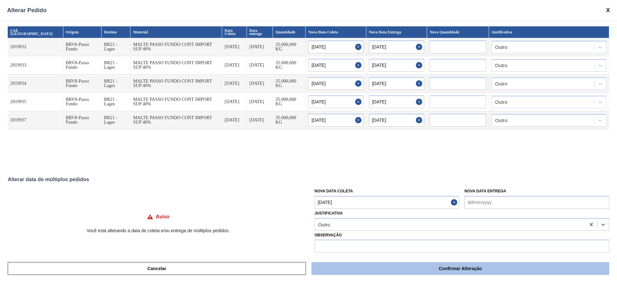
click at [382, 271] on button "Confirmar Alteração" at bounding box center [461, 268] width 298 height 13
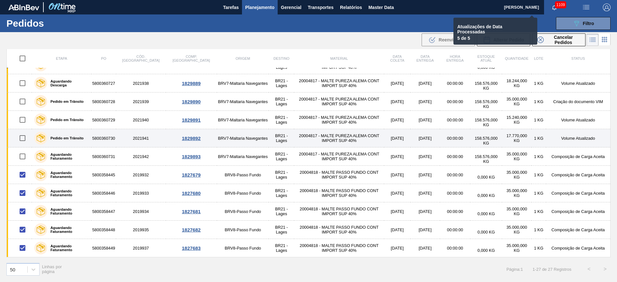
checkbox input "false"
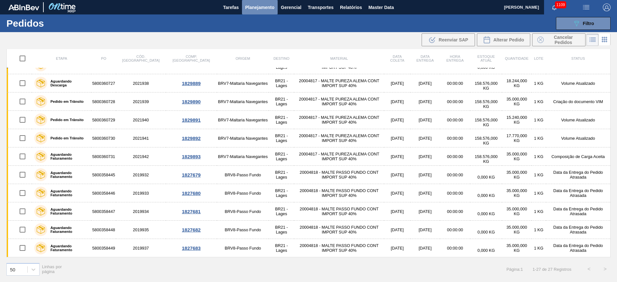
click at [254, 8] on span "Planejamento" at bounding box center [259, 8] width 29 height 8
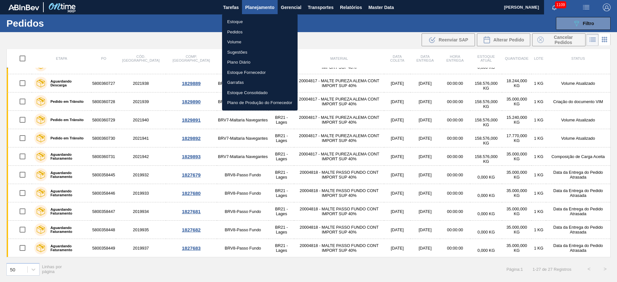
click at [232, 20] on li "Estoque" at bounding box center [260, 22] width 76 height 10
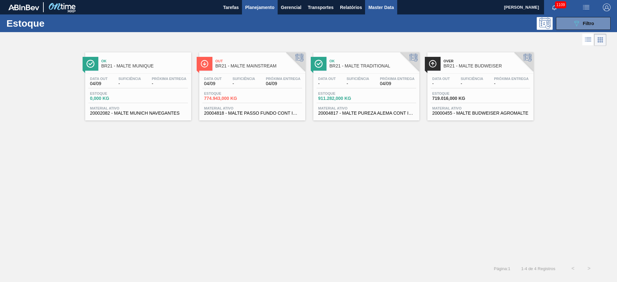
click at [380, 5] on span "Master Data" at bounding box center [380, 8] width 25 height 8
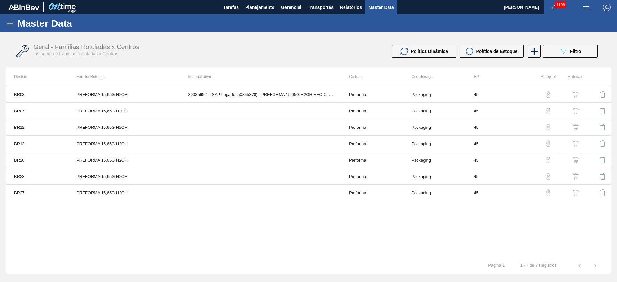
click at [12, 26] on icon at bounding box center [10, 24] width 8 height 8
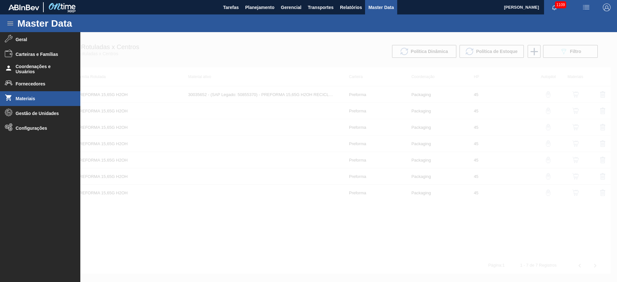
click at [23, 99] on span "Materiais" at bounding box center [42, 98] width 53 height 5
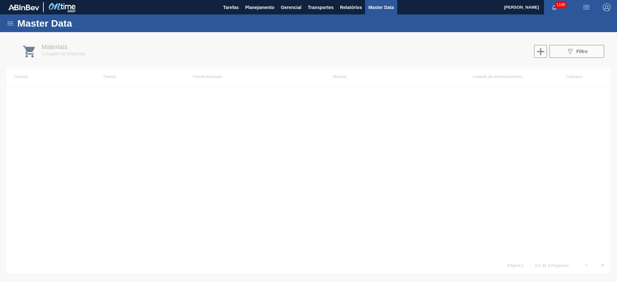
click at [10, 22] on icon at bounding box center [10, 24] width 8 height 8
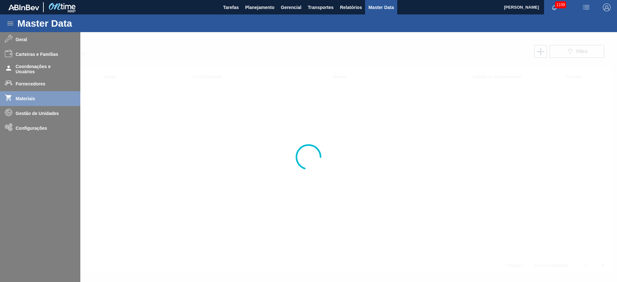
click at [25, 113] on div at bounding box center [308, 157] width 617 height 250
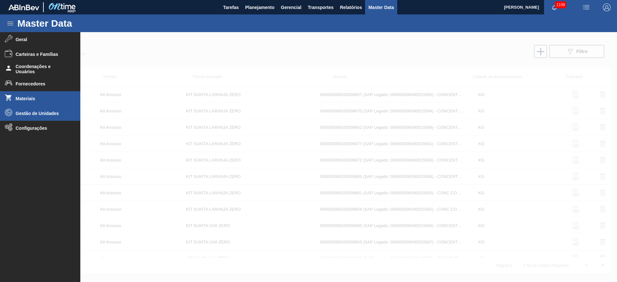
click at [25, 114] on span "Gestão de Unidades" at bounding box center [42, 113] width 53 height 5
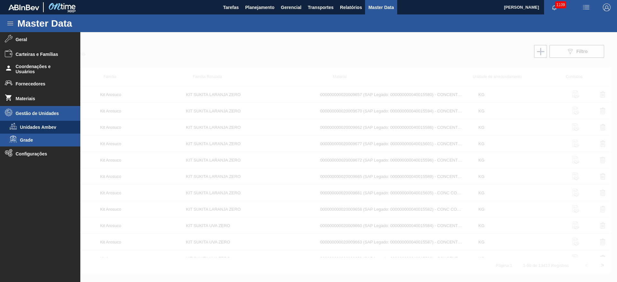
click at [27, 143] on li "Grade" at bounding box center [40, 140] width 80 height 13
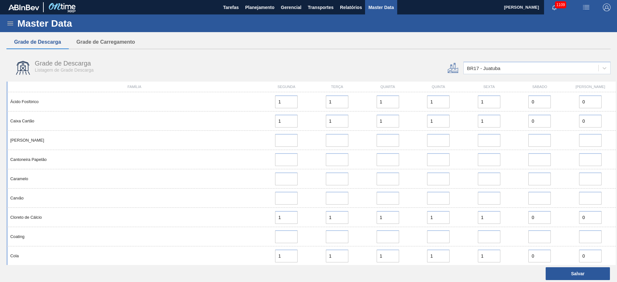
click at [471, 70] on div "BR17 - Juatuba" at bounding box center [483, 68] width 33 height 5
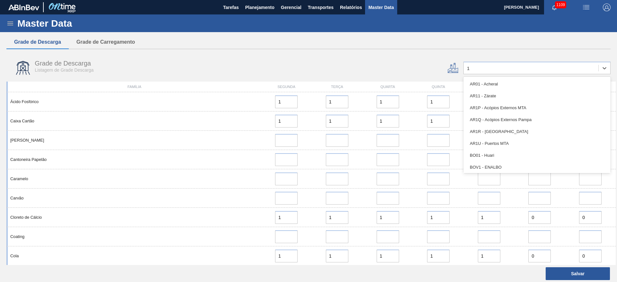
type input "10"
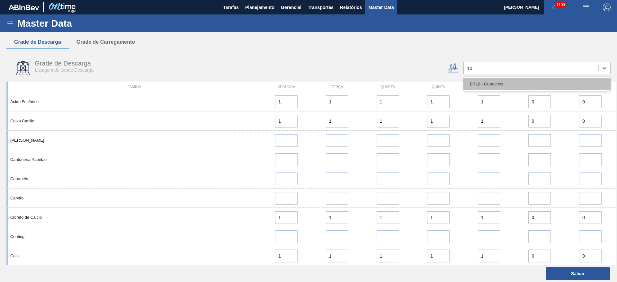
click at [490, 84] on div "BR10 - Guarulhos" at bounding box center [537, 84] width 147 height 12
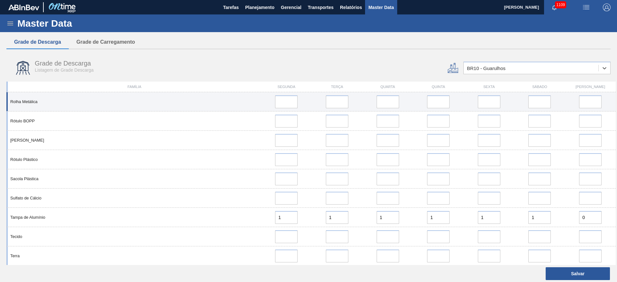
scroll to position [482, 0]
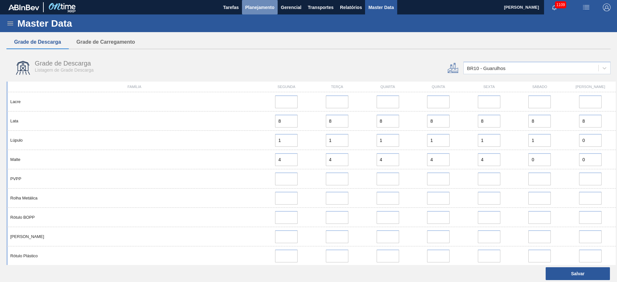
click at [268, 10] on span "Planejamento" at bounding box center [259, 8] width 29 height 8
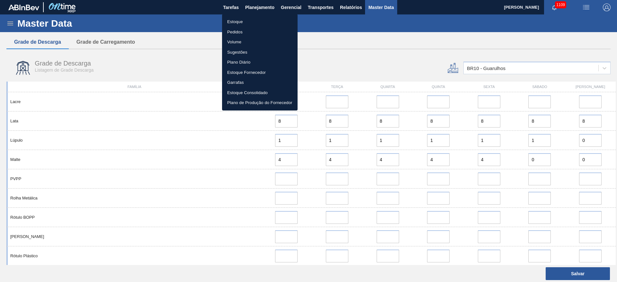
click at [231, 23] on li "Estoque" at bounding box center [260, 22] width 76 height 10
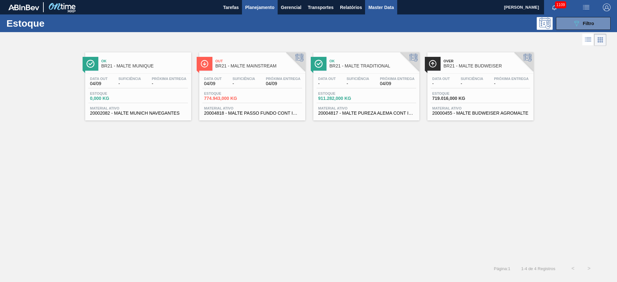
click at [383, 4] on span "Master Data" at bounding box center [380, 8] width 25 height 8
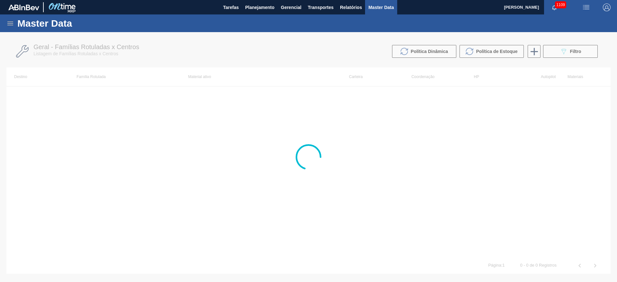
click at [17, 24] on div "Master Data" at bounding box center [308, 23] width 617 height 18
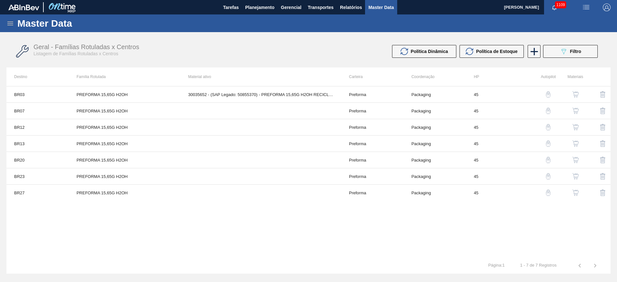
click at [12, 25] on icon at bounding box center [10, 24] width 6 height 4
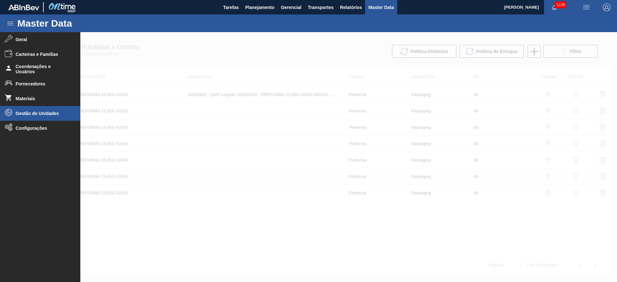
click at [24, 111] on span "Gestão de Unidades" at bounding box center [42, 113] width 53 height 5
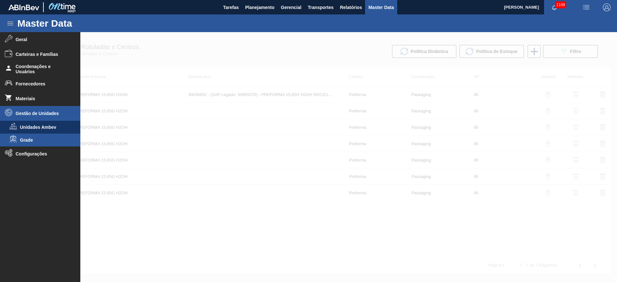
click at [23, 141] on span "Grade" at bounding box center [45, 140] width 50 height 5
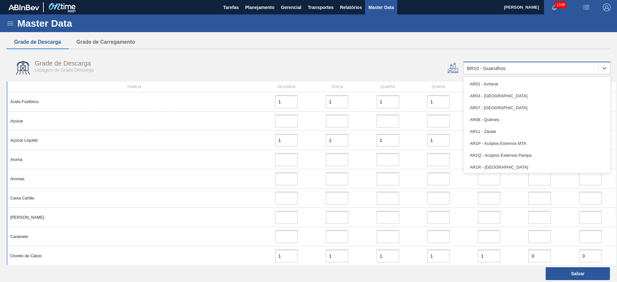
click at [481, 67] on div "BR10 - Guarulhos" at bounding box center [486, 68] width 39 height 5
type input "19"
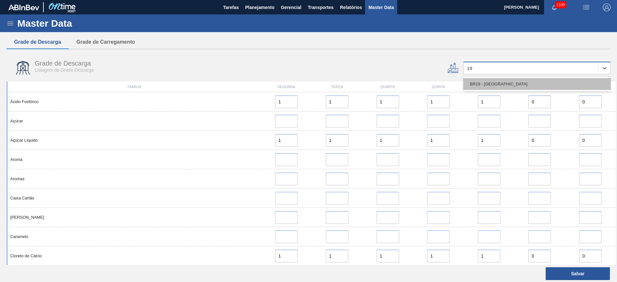
click at [473, 80] on div "BR19 - [GEOGRAPHIC_DATA]" at bounding box center [537, 84] width 147 height 12
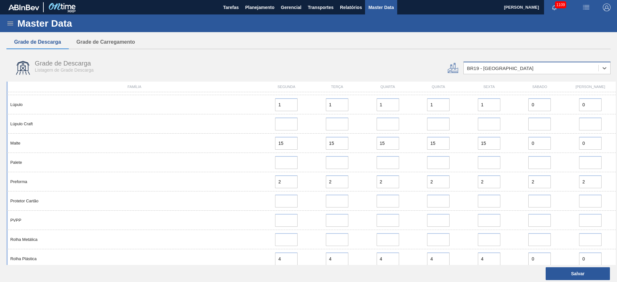
scroll to position [627, 0]
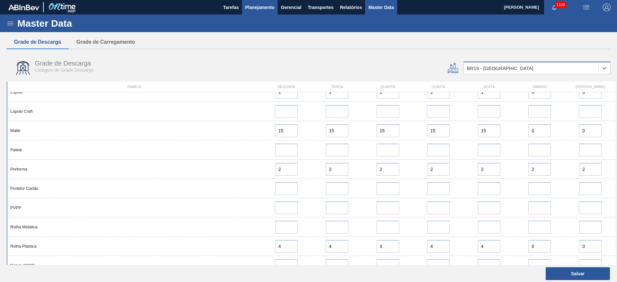
click at [264, 5] on span "Planejamento" at bounding box center [259, 8] width 29 height 8
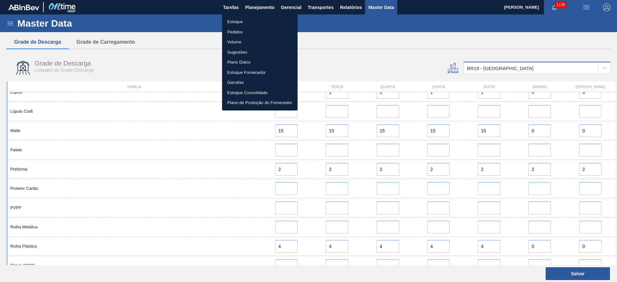
click at [244, 20] on li "Estoque" at bounding box center [260, 22] width 76 height 10
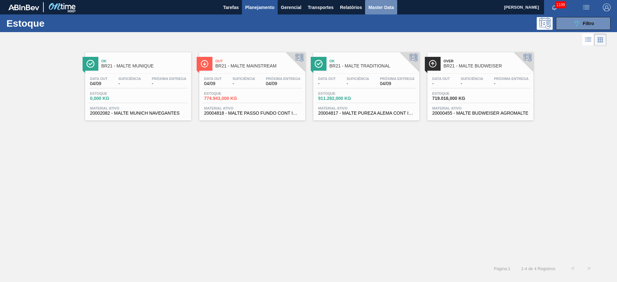
click at [386, 6] on span "Master Data" at bounding box center [380, 8] width 25 height 8
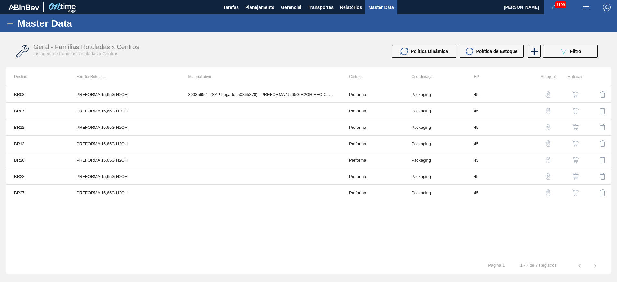
click at [12, 27] on div "Master Data" at bounding box center [308, 23] width 617 height 18
click at [5, 22] on div "Master Data" at bounding box center [308, 23] width 617 height 18
click at [9, 24] on icon at bounding box center [10, 24] width 6 height 4
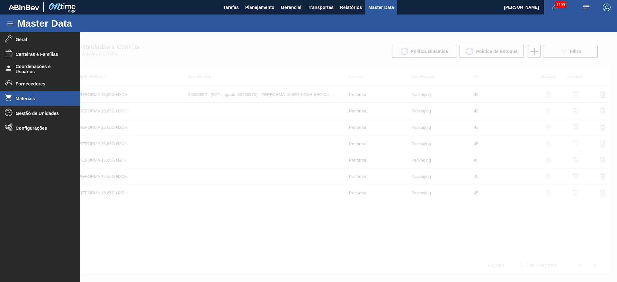
click at [20, 99] on span "Materiais" at bounding box center [42, 98] width 53 height 5
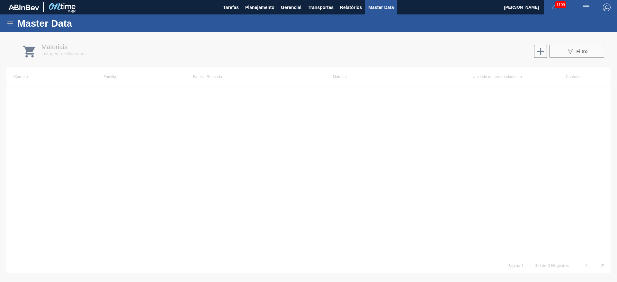
click at [12, 22] on icon at bounding box center [10, 24] width 8 height 8
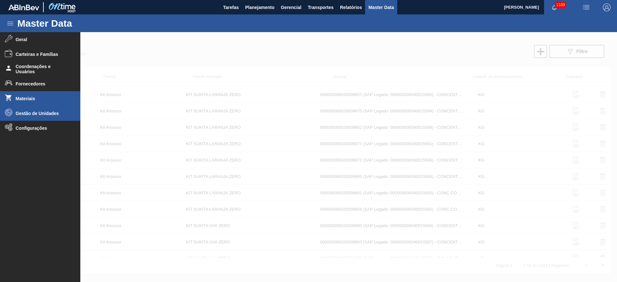
click at [24, 116] on li "Gestão de Unidades" at bounding box center [40, 113] width 80 height 15
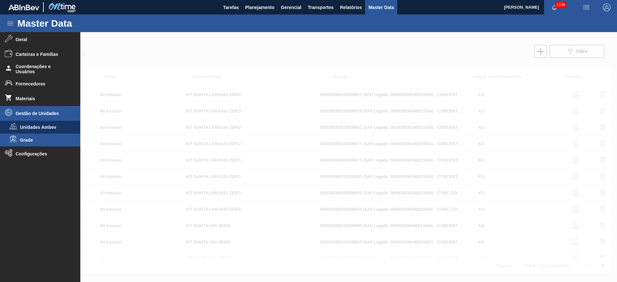
click at [23, 143] on li "Grade" at bounding box center [40, 140] width 80 height 13
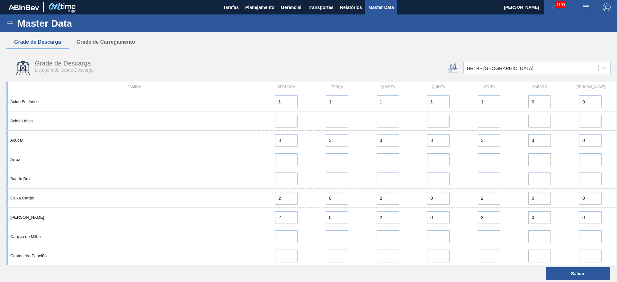
click at [496, 66] on div "BR19 - [GEOGRAPHIC_DATA]" at bounding box center [500, 68] width 67 height 5
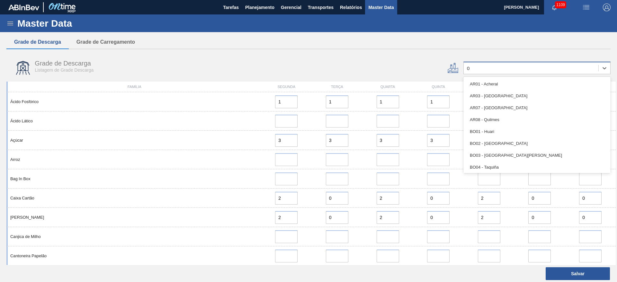
type input "05"
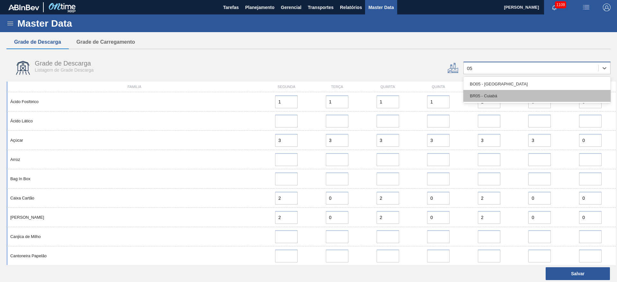
click at [490, 95] on div "BR05 - Cuiabá" at bounding box center [537, 96] width 147 height 12
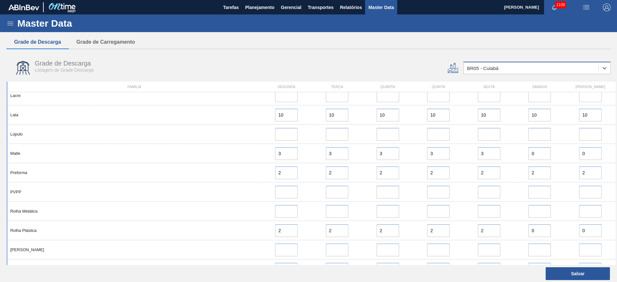
scroll to position [386, 0]
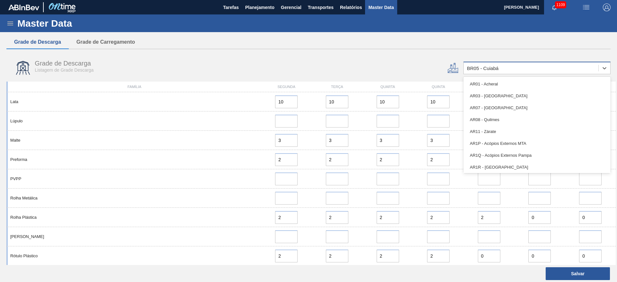
click at [506, 68] on div "BR05 - Cuiabá" at bounding box center [531, 68] width 135 height 9
type input "12"
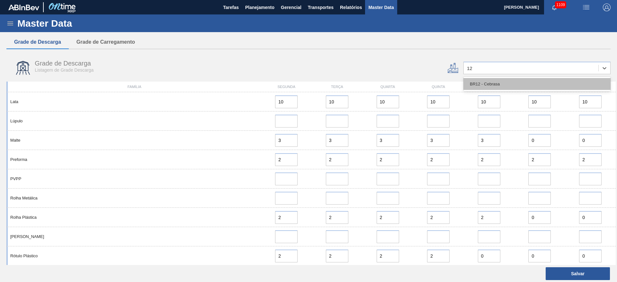
click at [496, 82] on div "BR12 - Cebrasa" at bounding box center [537, 84] width 147 height 12
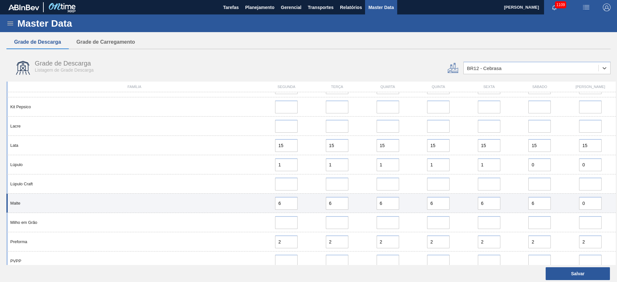
scroll to position [531, 0]
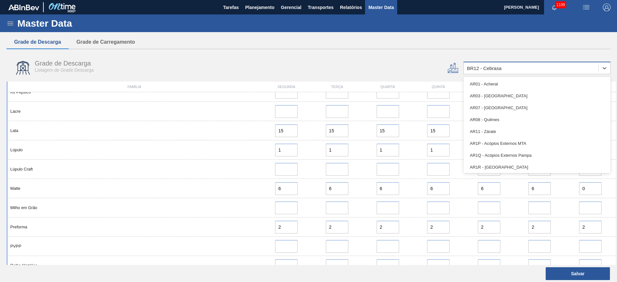
click at [479, 69] on div "BR12 - Cebrasa" at bounding box center [484, 68] width 35 height 5
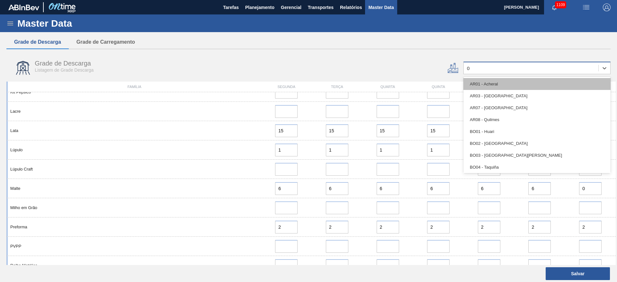
type input "08"
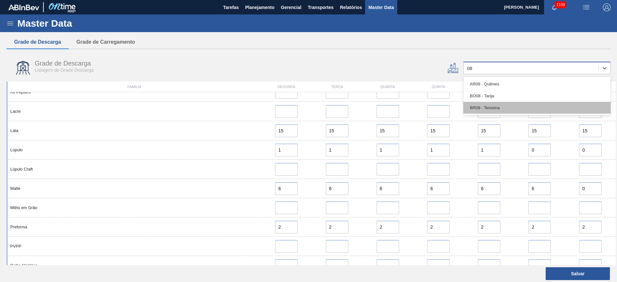
click at [494, 108] on div "BR08 - Teresina" at bounding box center [537, 108] width 147 height 12
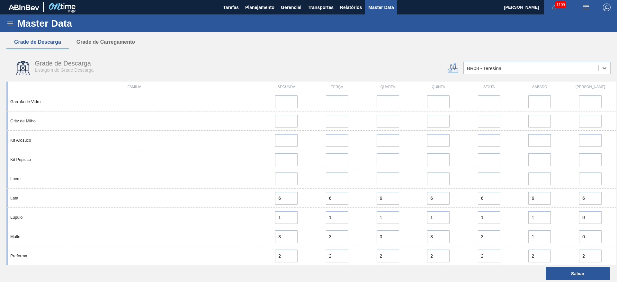
scroll to position [338, 0]
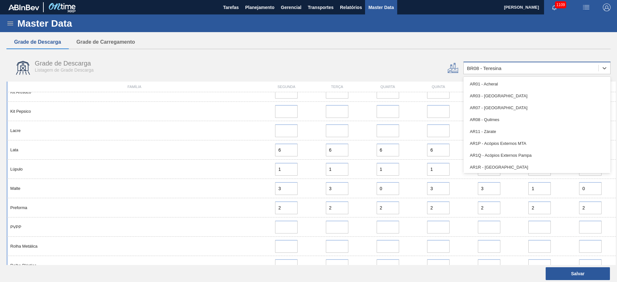
click at [477, 70] on div "BR08 - Teresina" at bounding box center [484, 68] width 34 height 5
type input "02"
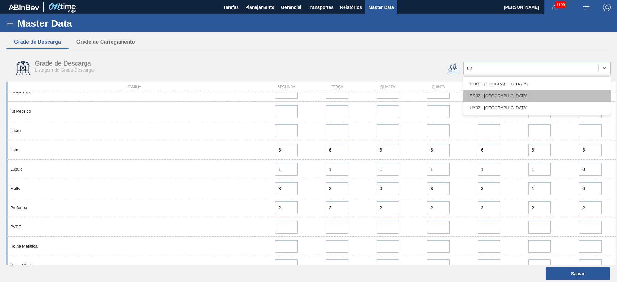
click at [480, 99] on div "BR02 - [GEOGRAPHIC_DATA]" at bounding box center [537, 96] width 147 height 12
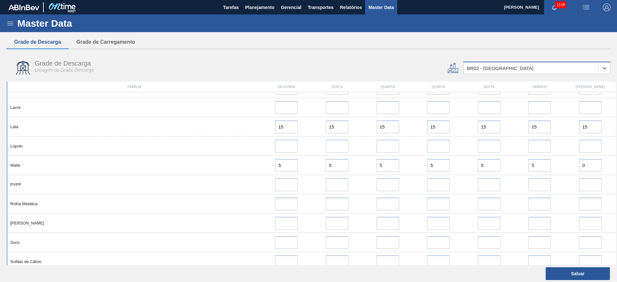
scroll to position [434, 0]
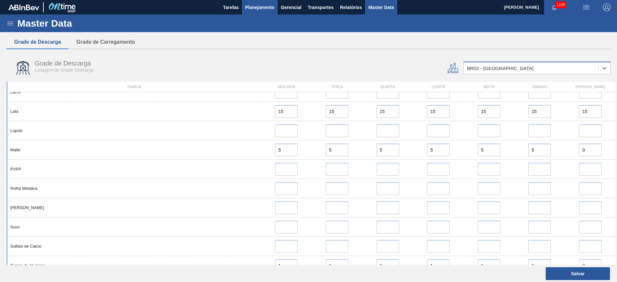
click at [258, 9] on span "Planejamento" at bounding box center [259, 8] width 29 height 8
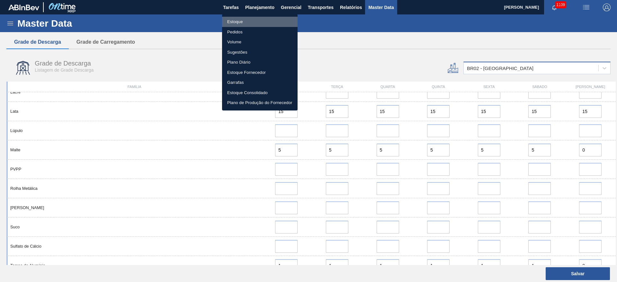
click at [237, 23] on li "Estoque" at bounding box center [260, 22] width 76 height 10
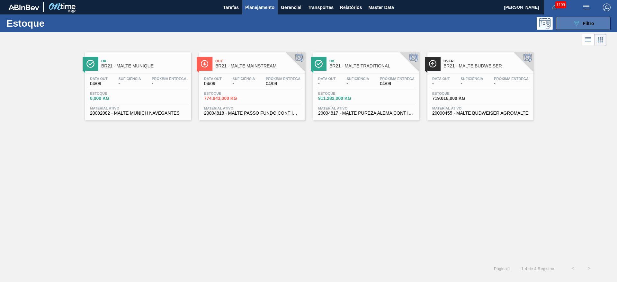
click at [588, 23] on span "Filtro" at bounding box center [588, 23] width 11 height 5
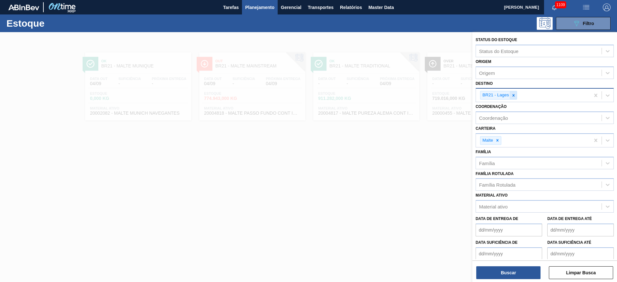
click at [514, 95] on icon at bounding box center [514, 95] width 2 height 2
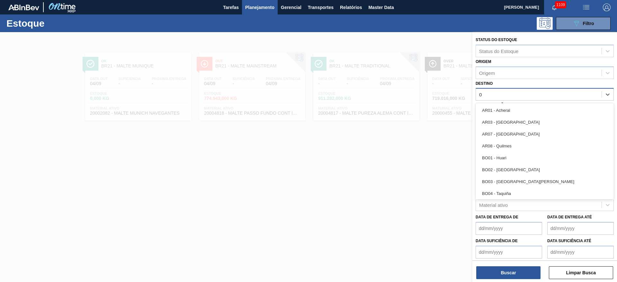
type input "02"
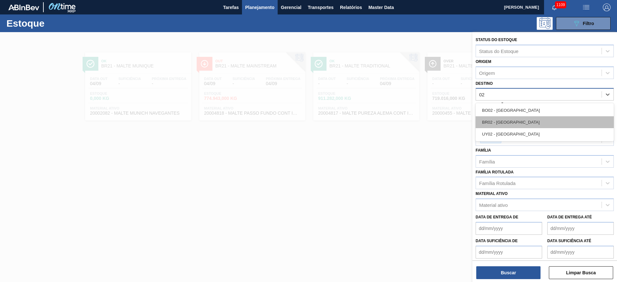
click at [508, 122] on div "BR02 - [GEOGRAPHIC_DATA]" at bounding box center [545, 122] width 138 height 12
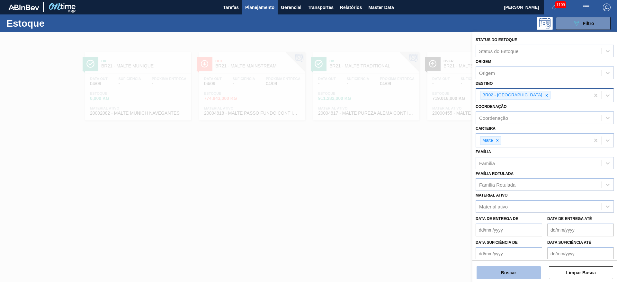
click at [514, 274] on button "Buscar" at bounding box center [509, 273] width 64 height 13
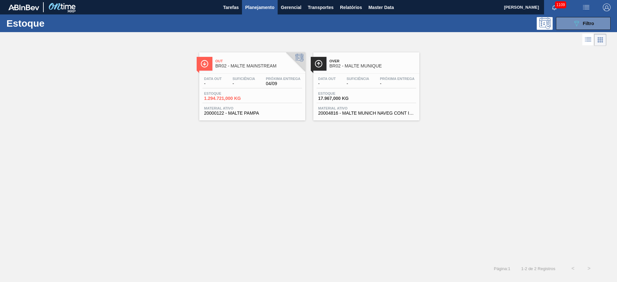
click at [233, 77] on span "Suficiência" at bounding box center [243, 79] width 23 height 4
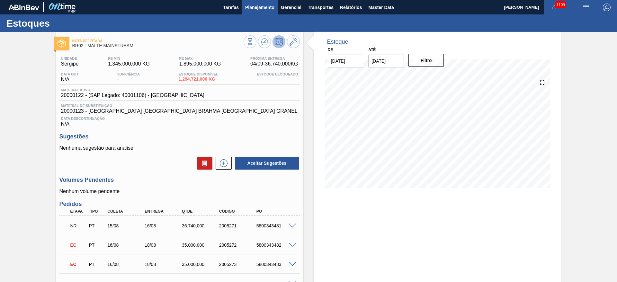
click at [260, 6] on span "Planejamento" at bounding box center [259, 8] width 29 height 8
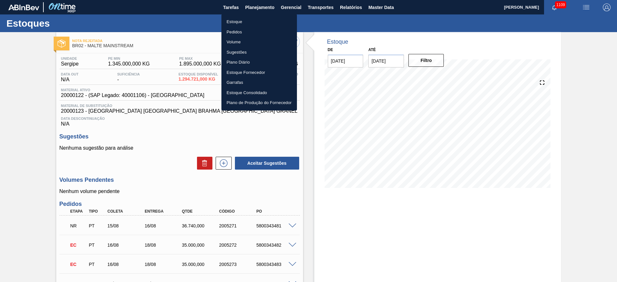
click at [232, 23] on li "Estoque" at bounding box center [260, 22] width 76 height 10
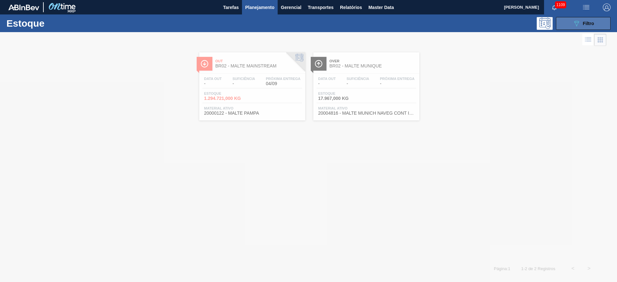
click at [583, 22] on span "Filtro" at bounding box center [588, 23] width 11 height 5
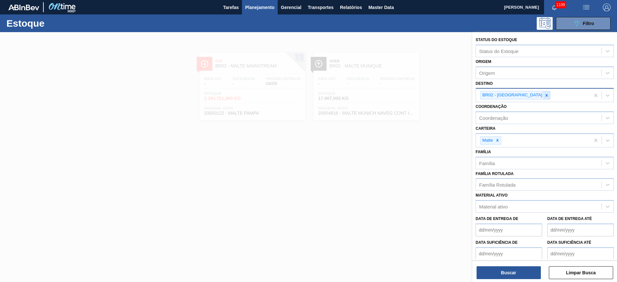
click at [545, 95] on icon at bounding box center [547, 95] width 5 height 5
type input "04"
drag, startPoint x: 509, startPoint y: 124, endPoint x: 516, endPoint y: 111, distance: 14.4
click at [509, 124] on div "BR04 - Camaçari" at bounding box center [545, 124] width 138 height 12
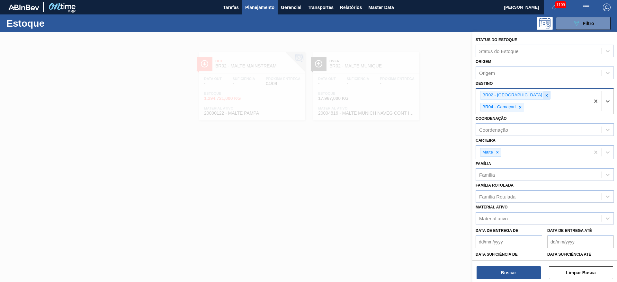
click at [545, 93] on icon at bounding box center [547, 95] width 5 height 5
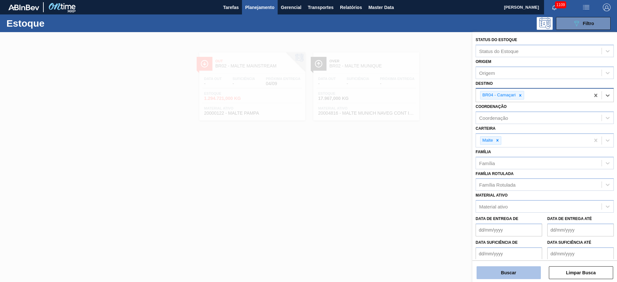
click at [514, 275] on button "Buscar" at bounding box center [509, 273] width 64 height 13
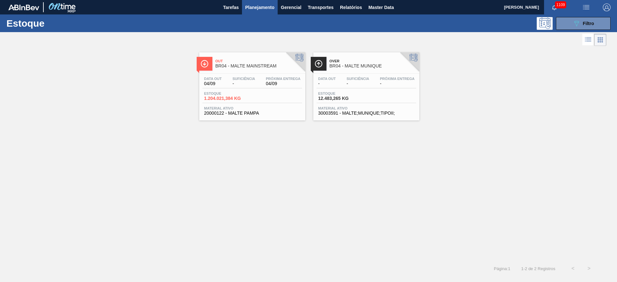
click at [255, 93] on div "Estoque 1.204.021,384 KG" at bounding box center [253, 98] width 100 height 12
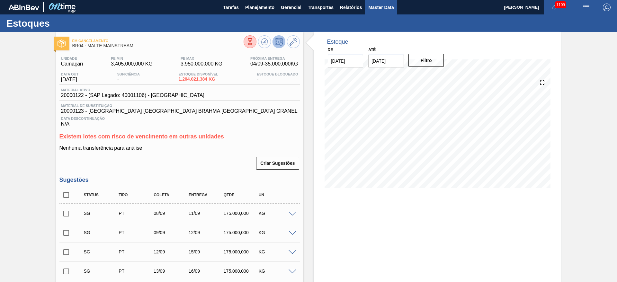
click at [386, 6] on span "Master Data" at bounding box center [380, 8] width 25 height 8
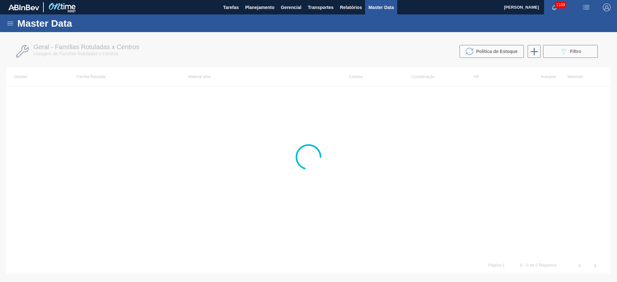
click at [11, 26] on icon at bounding box center [10, 24] width 8 height 8
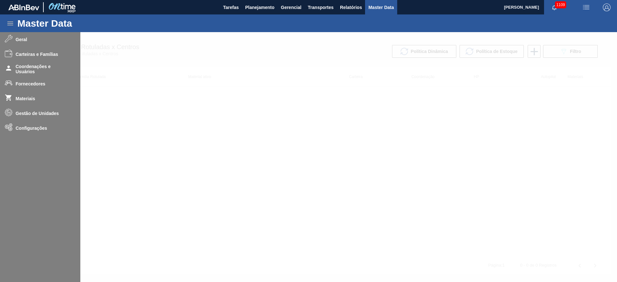
click at [29, 114] on div at bounding box center [308, 157] width 617 height 250
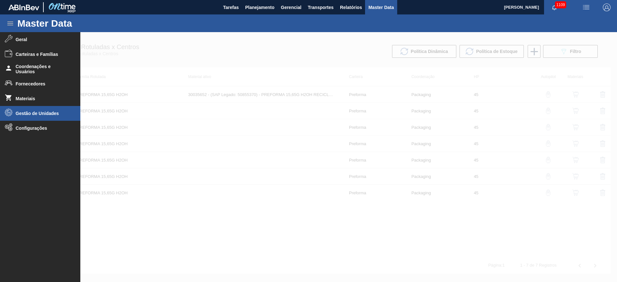
click at [26, 113] on span "Gestão de Unidades" at bounding box center [42, 113] width 53 height 5
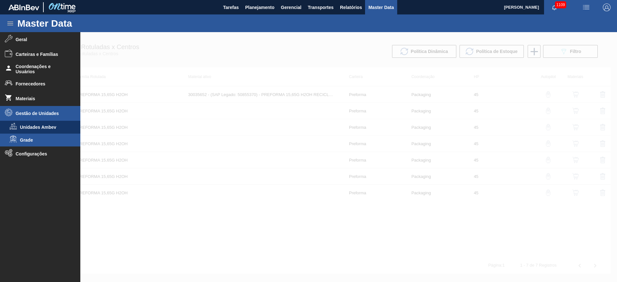
click at [32, 138] on span "Grade" at bounding box center [45, 140] width 50 height 5
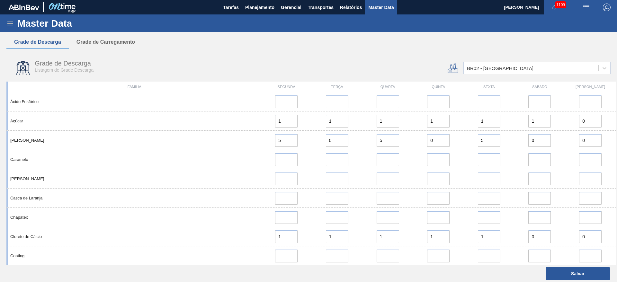
click at [494, 69] on div "BR02 - [GEOGRAPHIC_DATA]" at bounding box center [500, 68] width 67 height 5
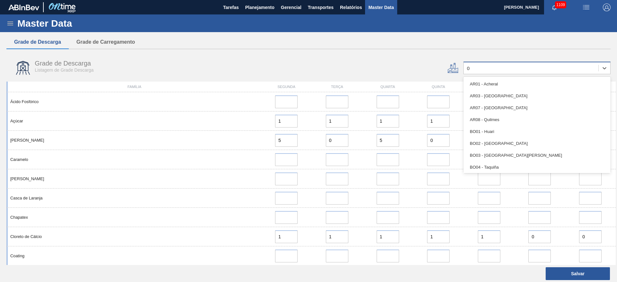
type input "03"
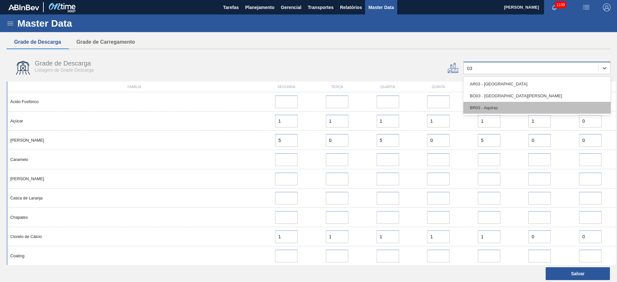
click at [481, 109] on div "BR03 - Aquiraz" at bounding box center [537, 108] width 147 height 12
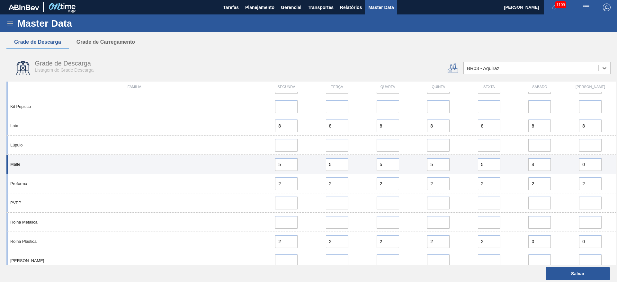
scroll to position [531, 0]
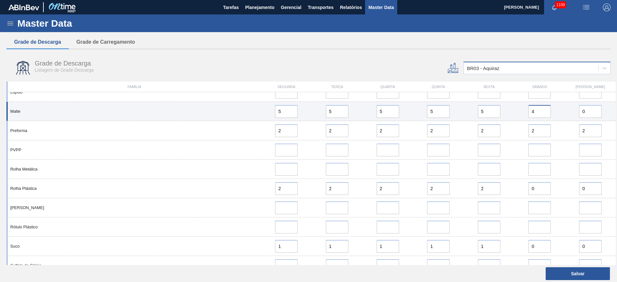
drag, startPoint x: 538, startPoint y: 109, endPoint x: 515, endPoint y: 110, distance: 22.2
click at [516, 109] on div "4" at bounding box center [540, 111] width 51 height 13
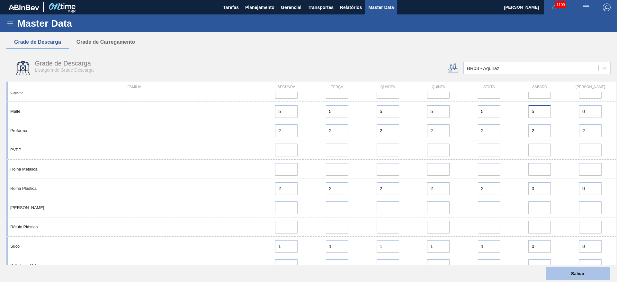
type input "5"
click at [587, 274] on button "Salvar" at bounding box center [578, 274] width 64 height 13
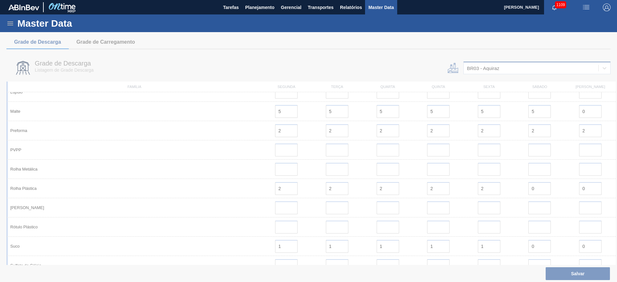
scroll to position [0, 0]
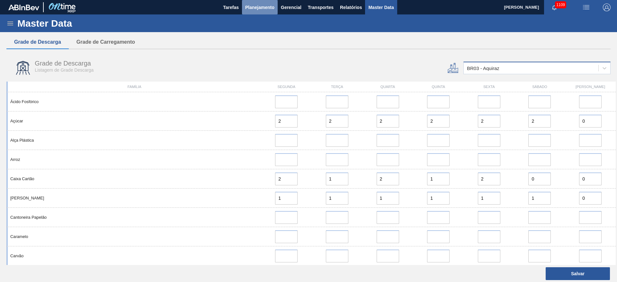
click at [262, 11] on button "Planejamento" at bounding box center [260, 7] width 36 height 14
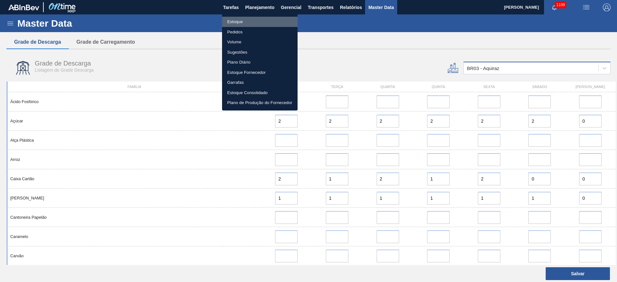
click at [235, 21] on li "Estoque" at bounding box center [260, 22] width 76 height 10
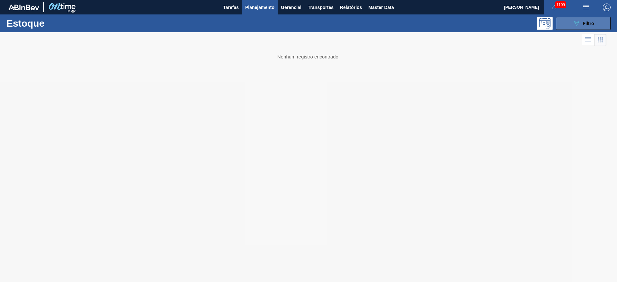
click at [586, 26] on div "089F7B8B-B2A5-4AFE-B5C0-19BA573D28AC Filtro" at bounding box center [584, 24] width 22 height 8
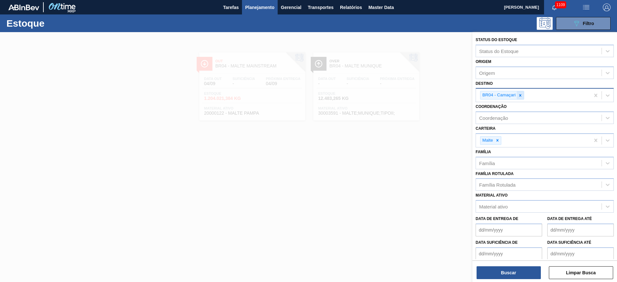
click at [521, 95] on icon at bounding box center [520, 95] width 2 height 2
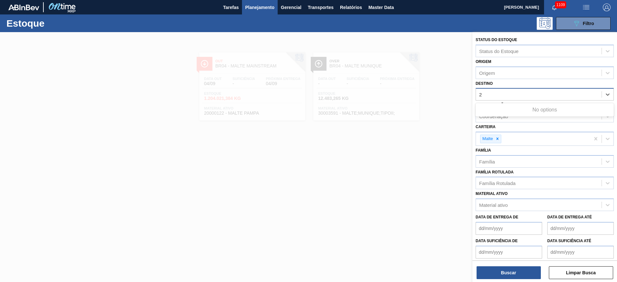
type input "23"
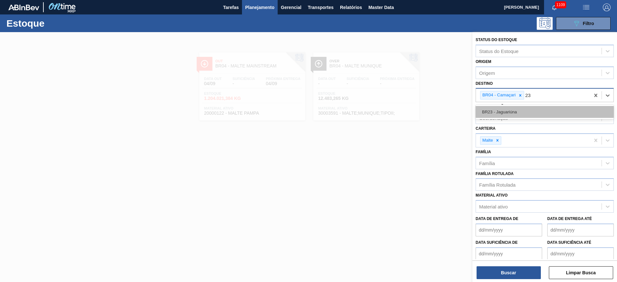
click at [511, 110] on div "BR23 - Jaguariúna" at bounding box center [545, 112] width 138 height 12
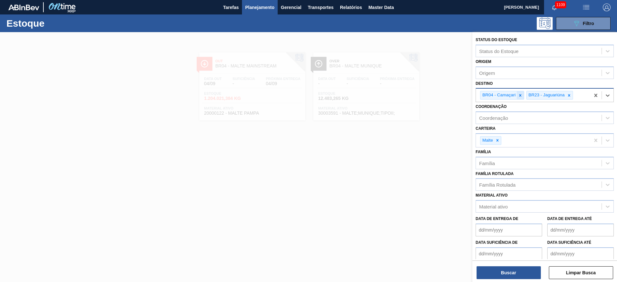
click at [520, 94] on icon at bounding box center [520, 95] width 5 height 5
click at [503, 272] on button "Buscar" at bounding box center [509, 273] width 64 height 13
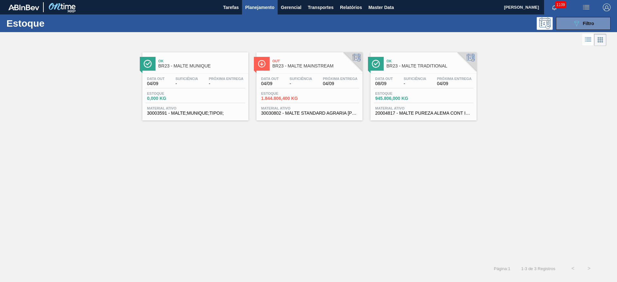
click at [304, 89] on div "Data out 04/09 Suficiência - Próxima Entrega 04/09 Estoque 1.844.806,400 KG Mat…" at bounding box center [310, 96] width 106 height 44
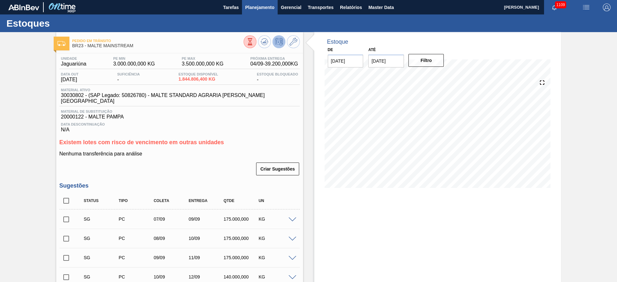
click at [266, 8] on span "Planejamento" at bounding box center [259, 8] width 29 height 8
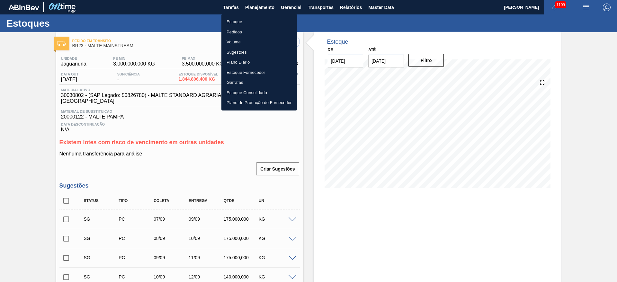
click at [234, 20] on li "Estoque" at bounding box center [260, 22] width 76 height 10
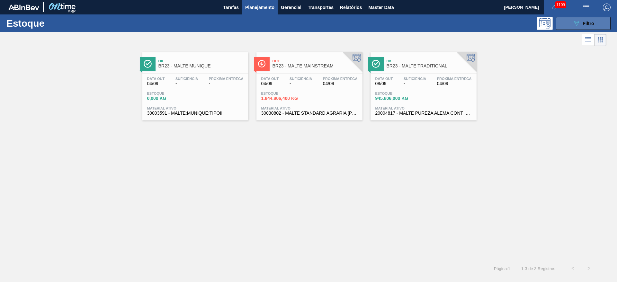
click at [582, 25] on div "089F7B8B-B2A5-4AFE-B5C0-19BA573D28AC Filtro" at bounding box center [584, 24] width 22 height 8
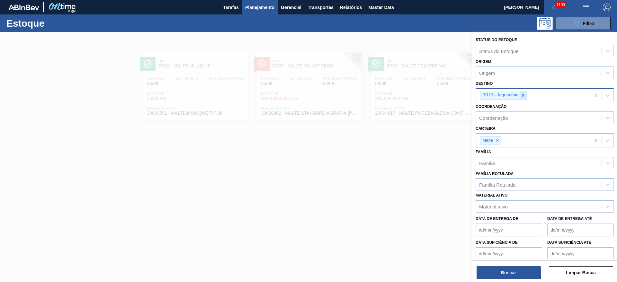
click at [523, 95] on icon at bounding box center [523, 95] width 2 height 2
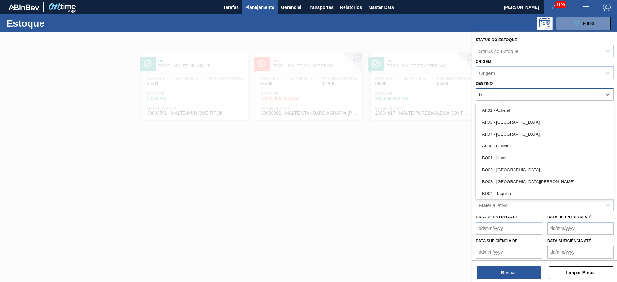
type input "09"
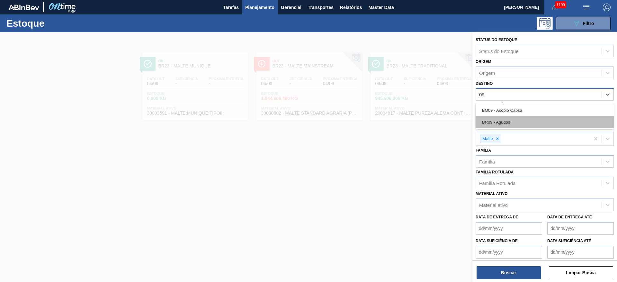
click at [518, 118] on div "BR09 - Agudos" at bounding box center [545, 122] width 138 height 12
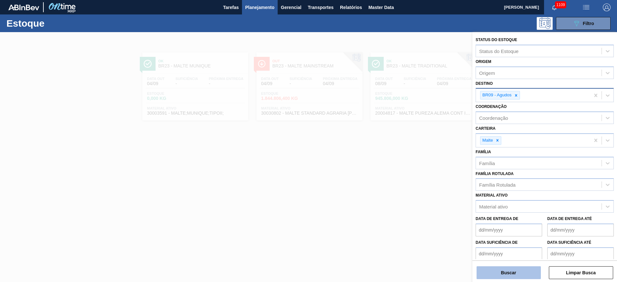
click at [503, 270] on button "Buscar" at bounding box center [509, 273] width 64 height 13
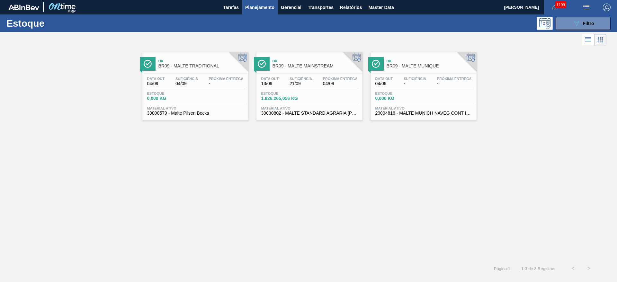
drag, startPoint x: 306, startPoint y: 77, endPoint x: 307, endPoint y: 83, distance: 5.2
click at [306, 77] on span "Suficiência" at bounding box center [301, 79] width 23 height 4
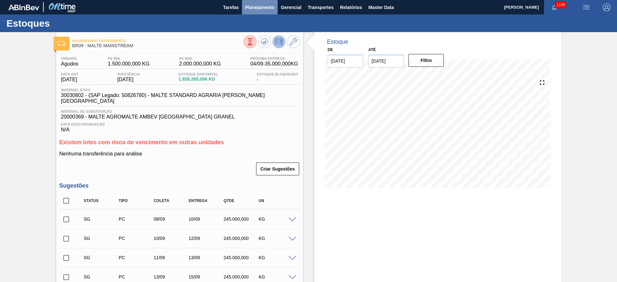
click at [252, 7] on span "Planejamento" at bounding box center [259, 8] width 29 height 8
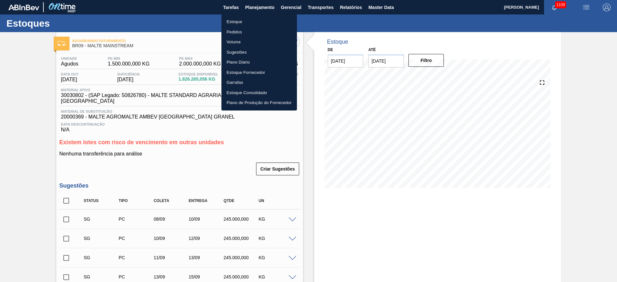
click at [235, 23] on li "Estoque" at bounding box center [260, 22] width 76 height 10
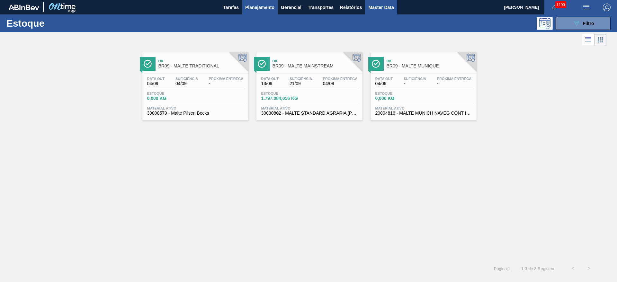
click at [380, 8] on span "Master Data" at bounding box center [380, 8] width 25 height 8
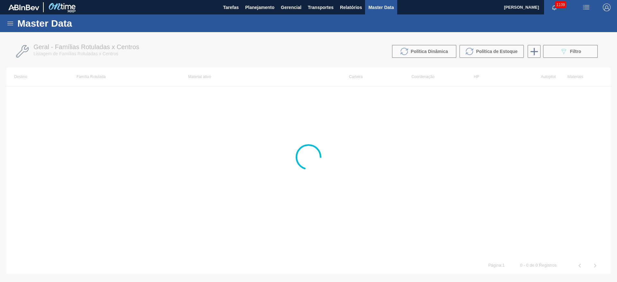
click at [9, 26] on icon at bounding box center [10, 24] width 8 height 8
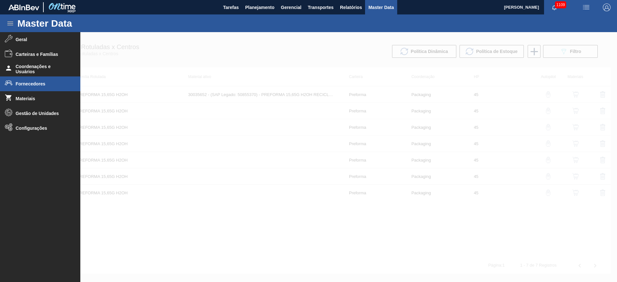
click at [20, 85] on span "Fornecedores" at bounding box center [42, 83] width 53 height 5
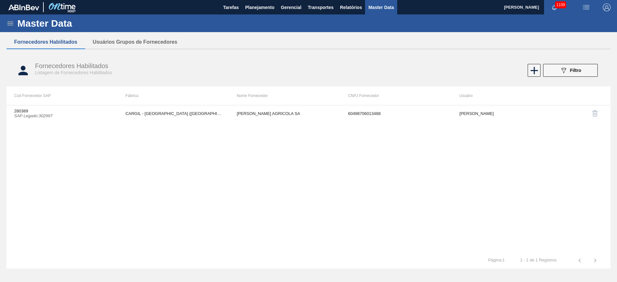
click at [9, 23] on icon at bounding box center [10, 24] width 6 height 4
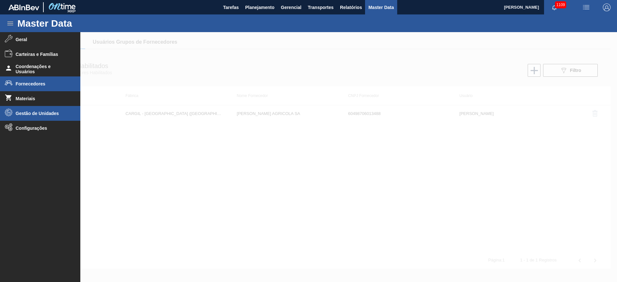
click at [21, 113] on span "Gestão de Unidades" at bounding box center [42, 113] width 53 height 5
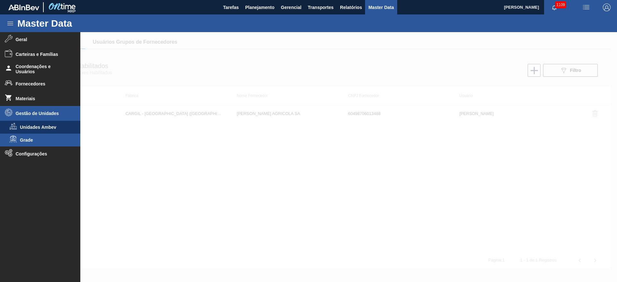
click at [23, 143] on li "Grade" at bounding box center [40, 140] width 80 height 13
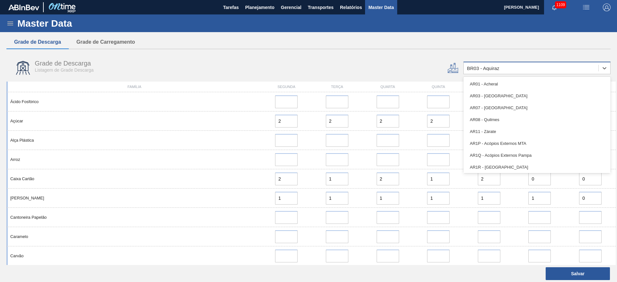
click at [484, 68] on div "BR03 - Aquiraz" at bounding box center [483, 68] width 32 height 5
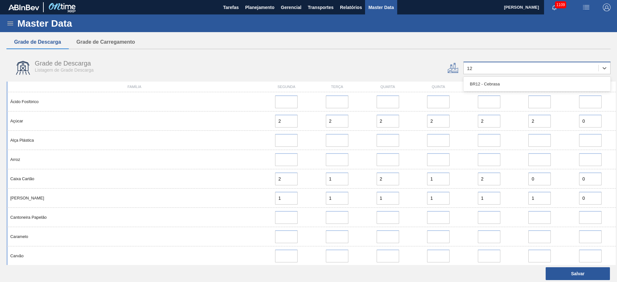
type input "1"
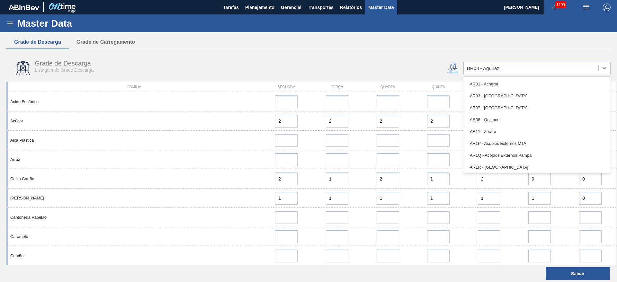
type input "27"
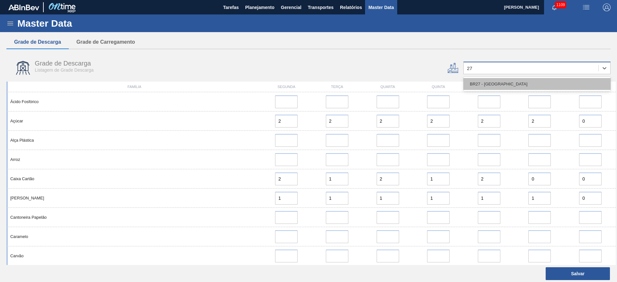
click at [488, 80] on div "BR27 - [GEOGRAPHIC_DATA]" at bounding box center [537, 84] width 147 height 12
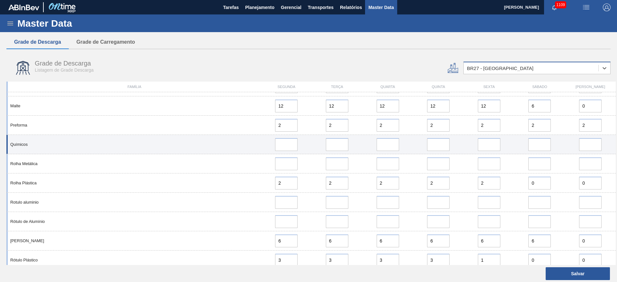
scroll to position [675, 0]
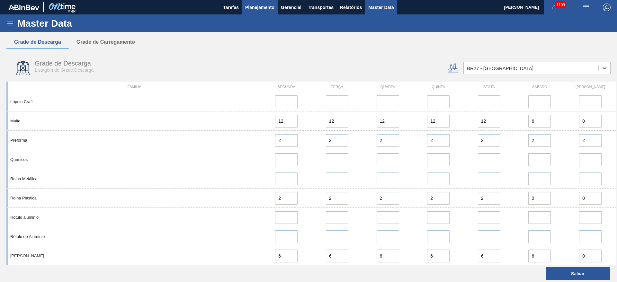
click at [254, 6] on span "Planejamento" at bounding box center [259, 8] width 29 height 8
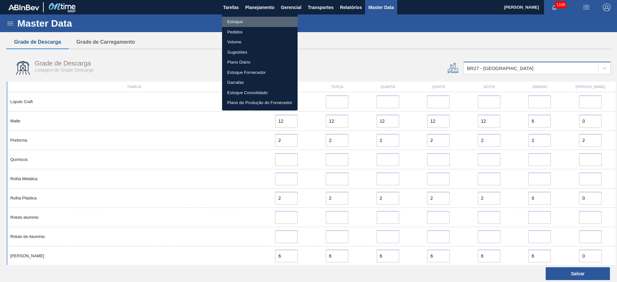
click at [237, 22] on li "Estoque" at bounding box center [260, 22] width 76 height 10
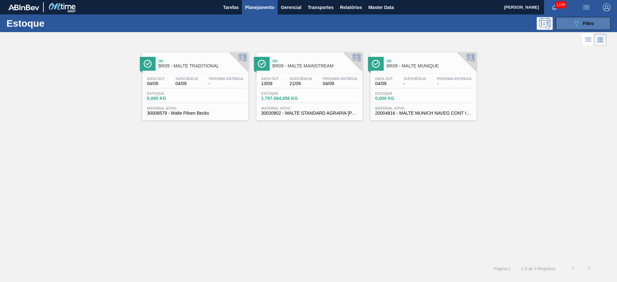
click at [585, 22] on span "Filtro" at bounding box center [588, 23] width 11 height 5
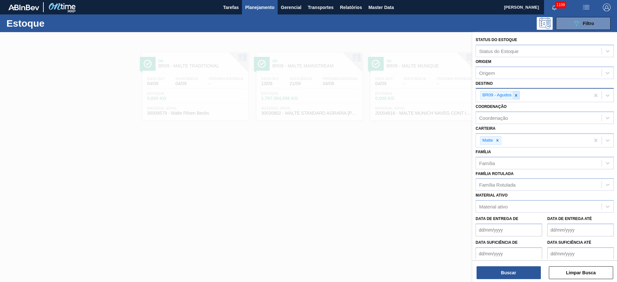
click at [516, 93] on div at bounding box center [516, 95] width 7 height 8
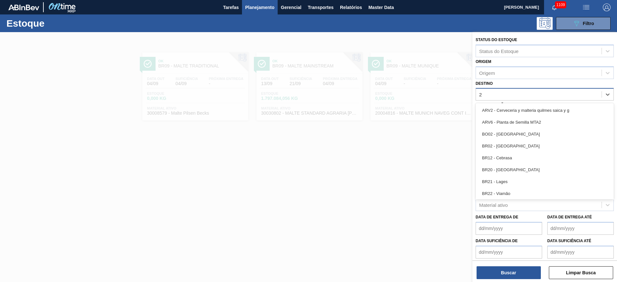
type input "27"
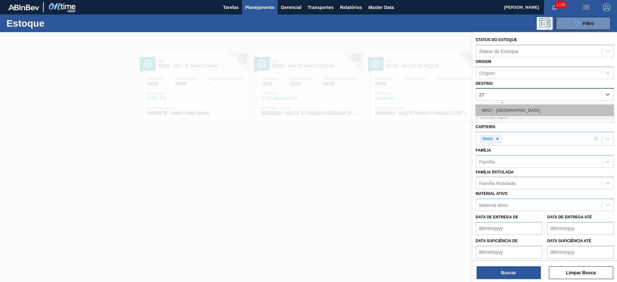
click at [501, 105] on div "BR27 - [GEOGRAPHIC_DATA]" at bounding box center [545, 110] width 138 height 12
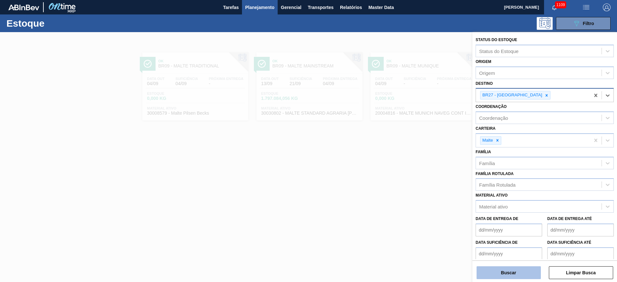
click at [514, 270] on button "Buscar" at bounding box center [509, 273] width 64 height 13
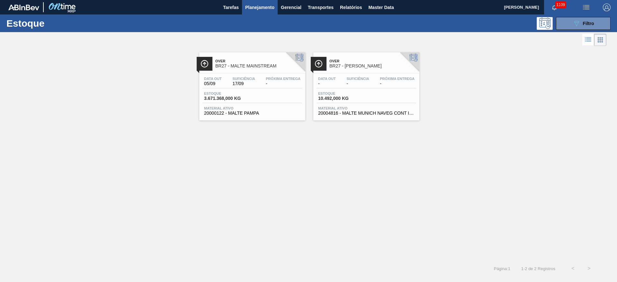
click at [232, 96] on span "3.671.368,000 KG" at bounding box center [226, 98] width 45 height 5
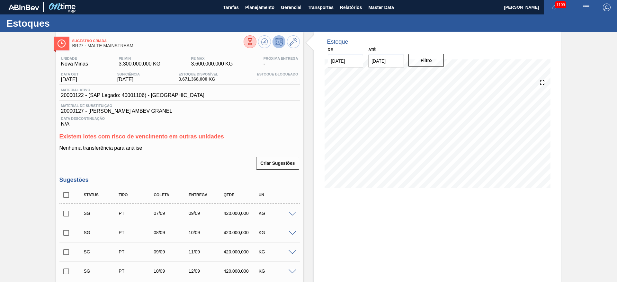
click at [250, 42] on icon at bounding box center [250, 41] width 7 height 7
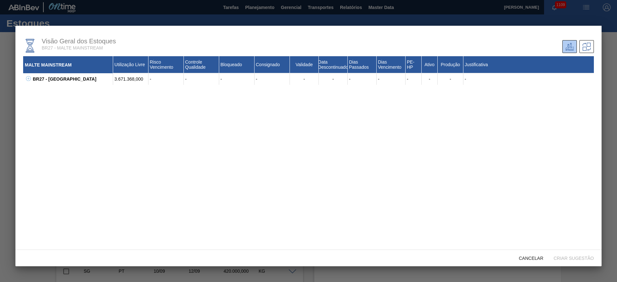
click at [29, 79] on icon at bounding box center [28, 78] width 5 height 5
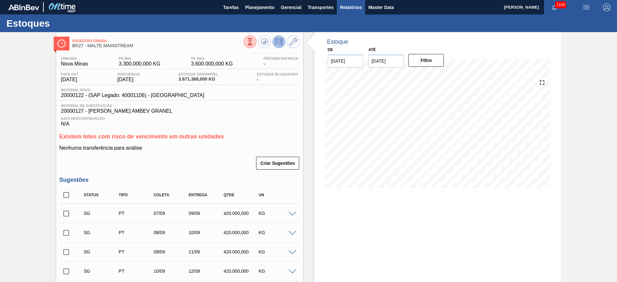
click at [349, 6] on span "Relatórios" at bounding box center [351, 8] width 22 height 8
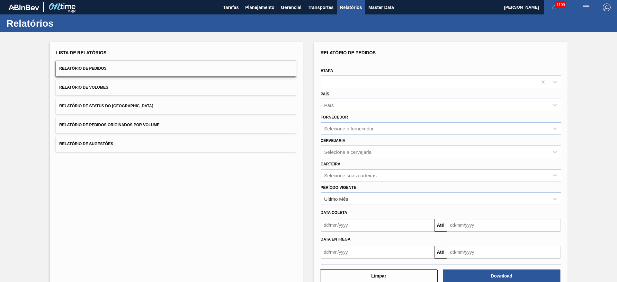
click at [70, 143] on span "Relatório de Sugestões" at bounding box center [86, 144] width 54 height 5
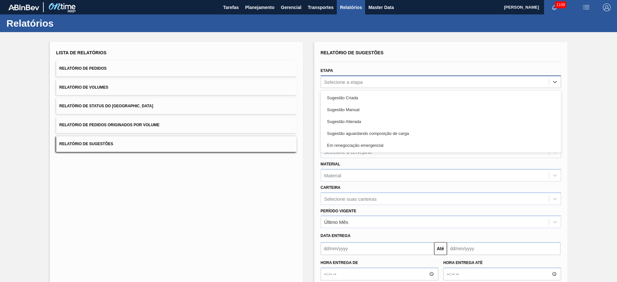
click at [350, 79] on div "Selecione a etapa" at bounding box center [343, 81] width 39 height 5
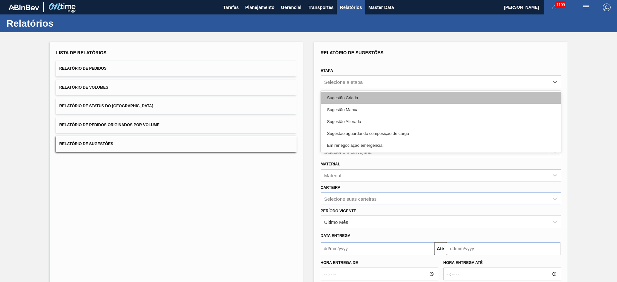
click at [343, 95] on div "Sugestão Criada" at bounding box center [441, 98] width 240 height 12
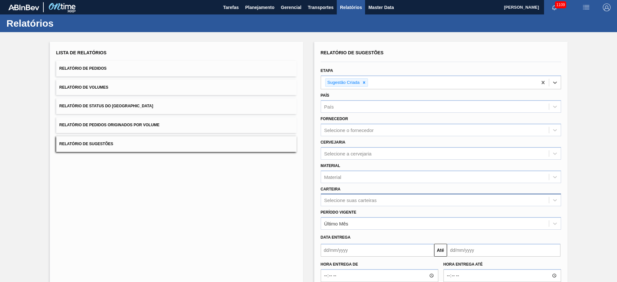
click at [339, 201] on div "Selecione suas carteiras" at bounding box center [441, 200] width 240 height 13
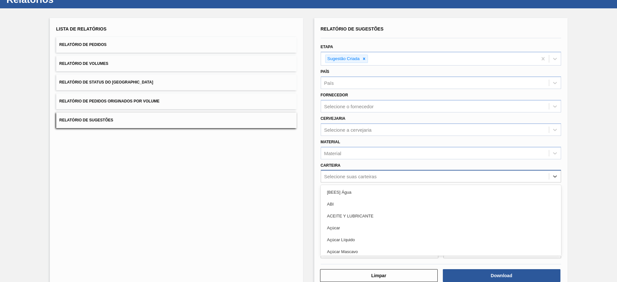
scroll to position [26, 0]
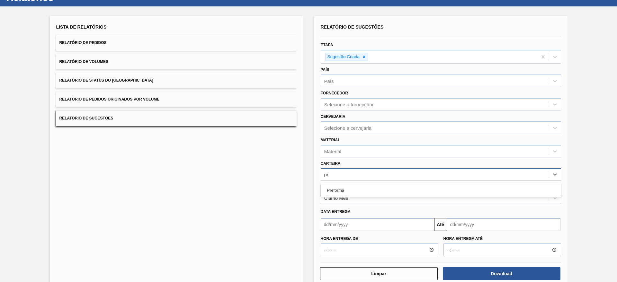
type input "pre"
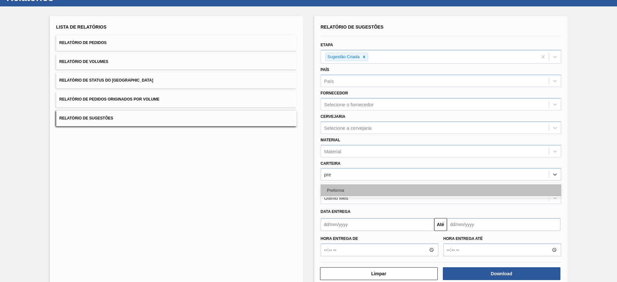
click at [351, 188] on div "Preforma" at bounding box center [441, 191] width 240 height 12
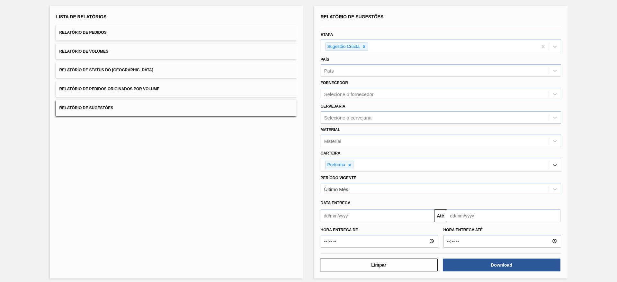
scroll to position [41, 0]
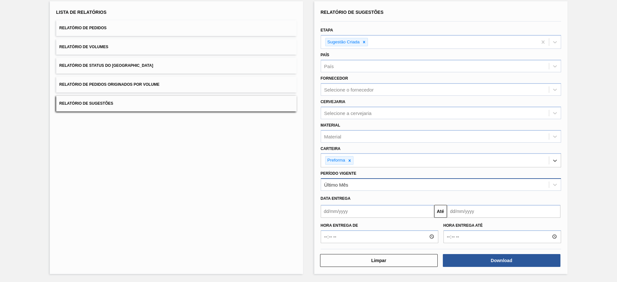
click at [346, 186] on div "Último Mês" at bounding box center [336, 184] width 24 height 5
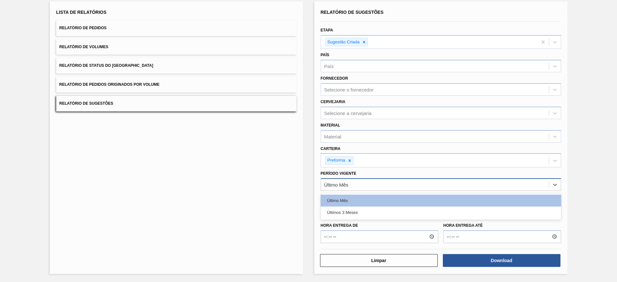
click at [346, 186] on div "Último Mês" at bounding box center [336, 184] width 24 height 5
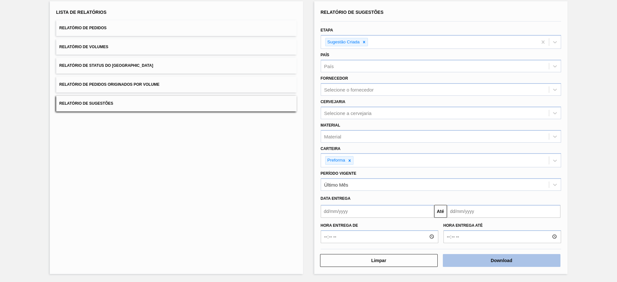
click at [469, 262] on button "Download" at bounding box center [502, 260] width 118 height 13
click at [480, 258] on button "Download" at bounding box center [502, 260] width 118 height 13
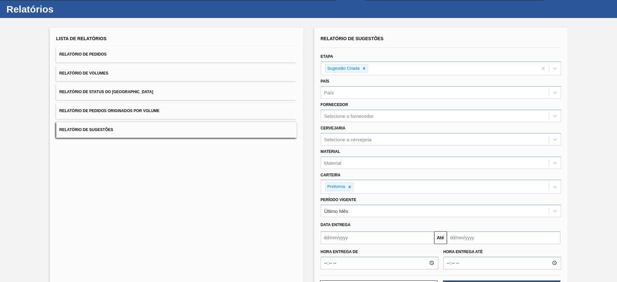
scroll to position [0, 0]
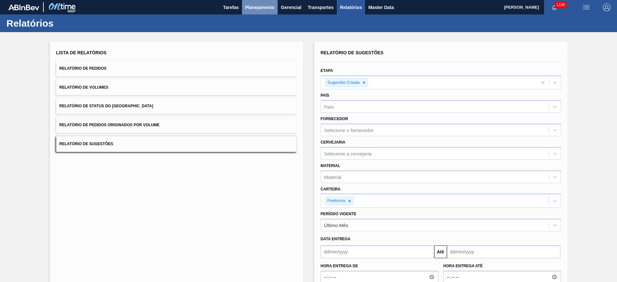
click at [260, 10] on span "Planejamento" at bounding box center [259, 8] width 29 height 8
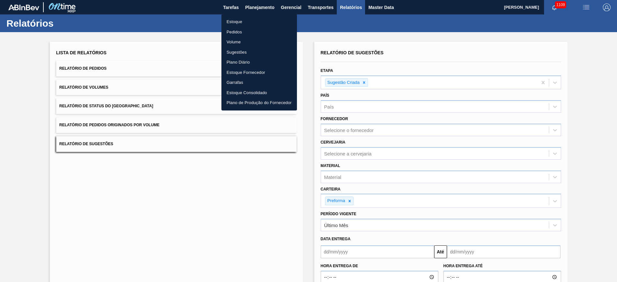
click at [234, 25] on li "Estoque" at bounding box center [260, 22] width 76 height 10
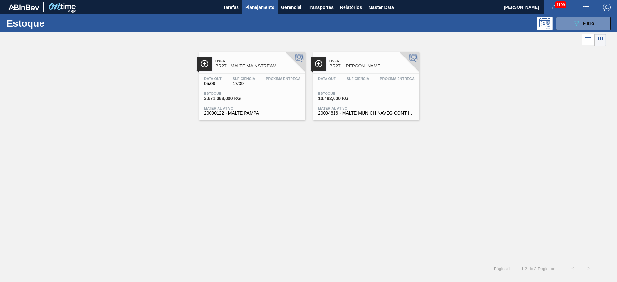
click at [262, 9] on span "Planejamento" at bounding box center [259, 8] width 29 height 8
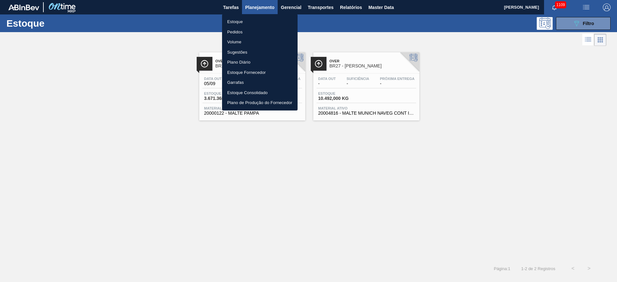
click at [234, 21] on li "Estoque" at bounding box center [260, 22] width 76 height 10
